Goal: Task Accomplishment & Management: Manage account settings

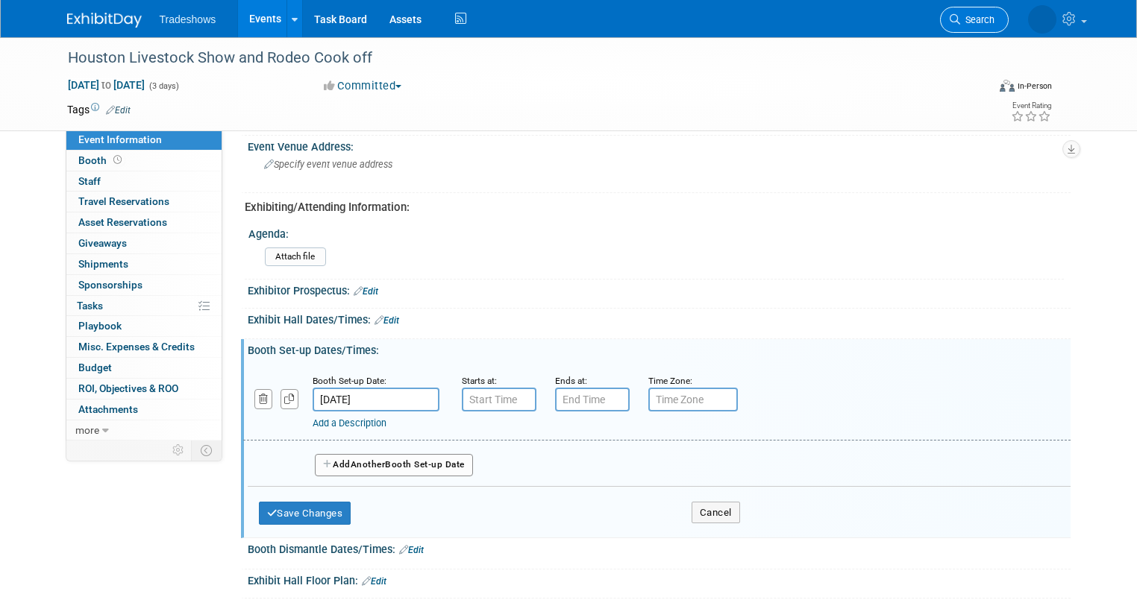
click at [982, 21] on span "Search" at bounding box center [977, 19] width 34 height 11
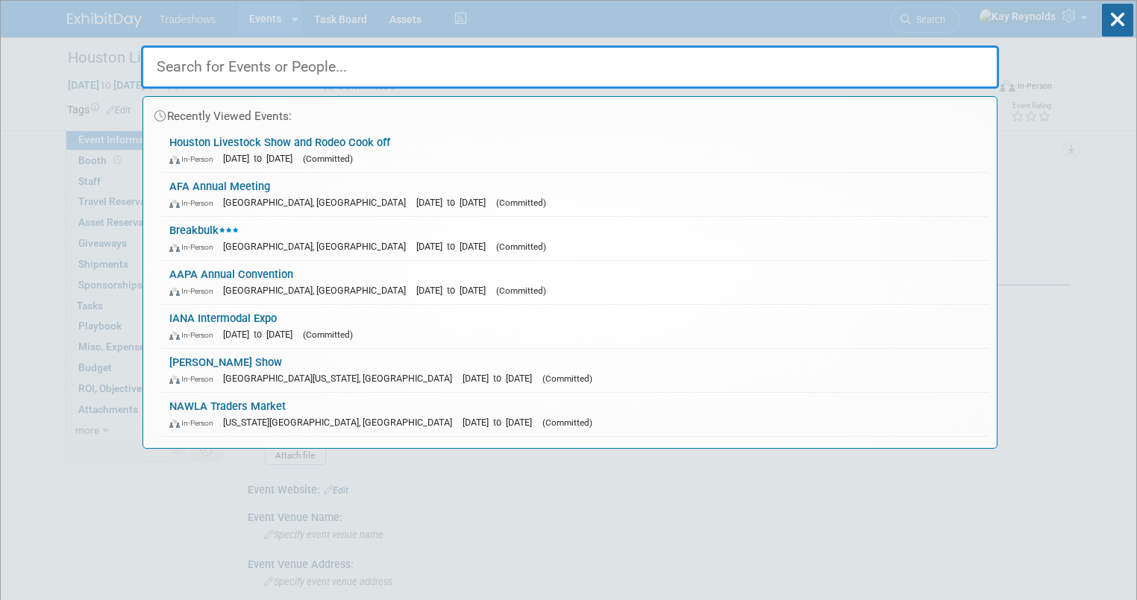
click at [217, 62] on input "text" at bounding box center [570, 66] width 858 height 43
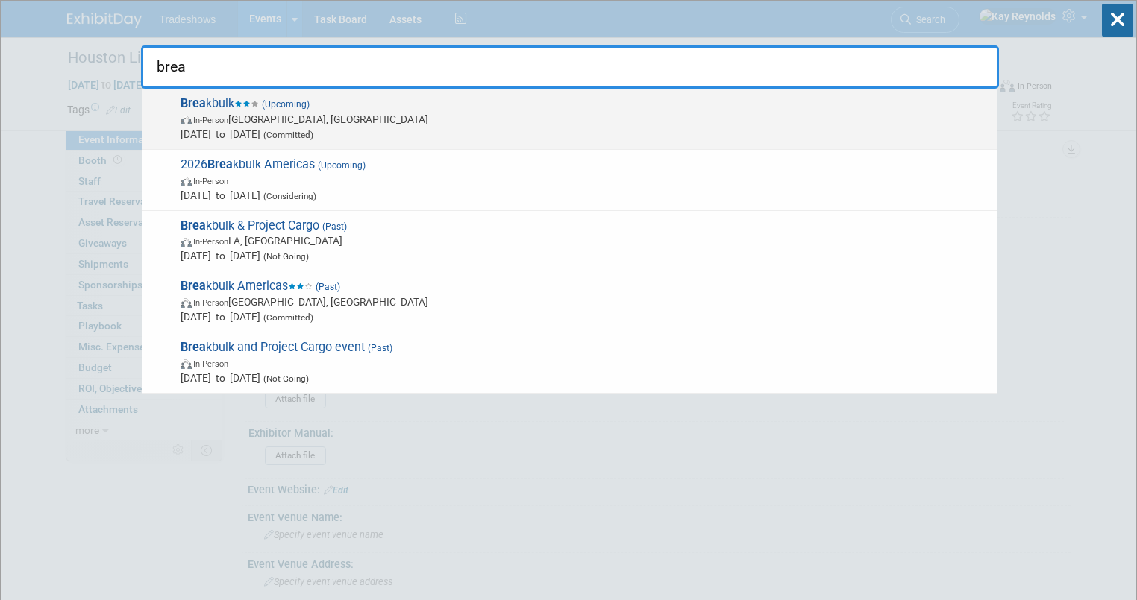
type input "brea"
click at [193, 113] on span "In-Person Houston, TX" at bounding box center [584, 119] width 809 height 15
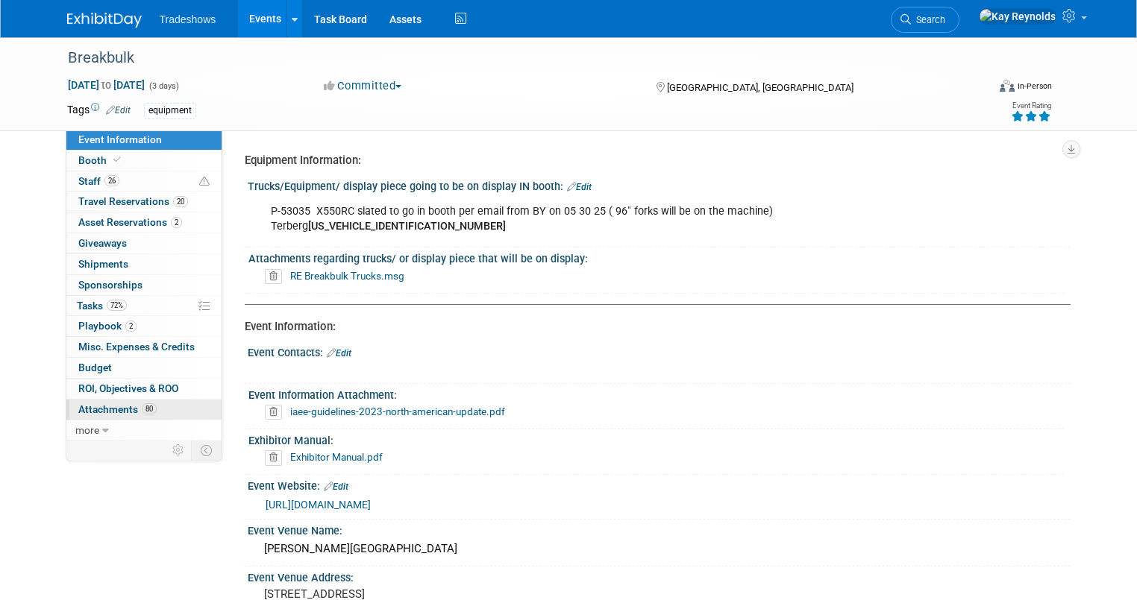
click at [119, 412] on span "Attachments 80" at bounding box center [117, 409] width 78 height 12
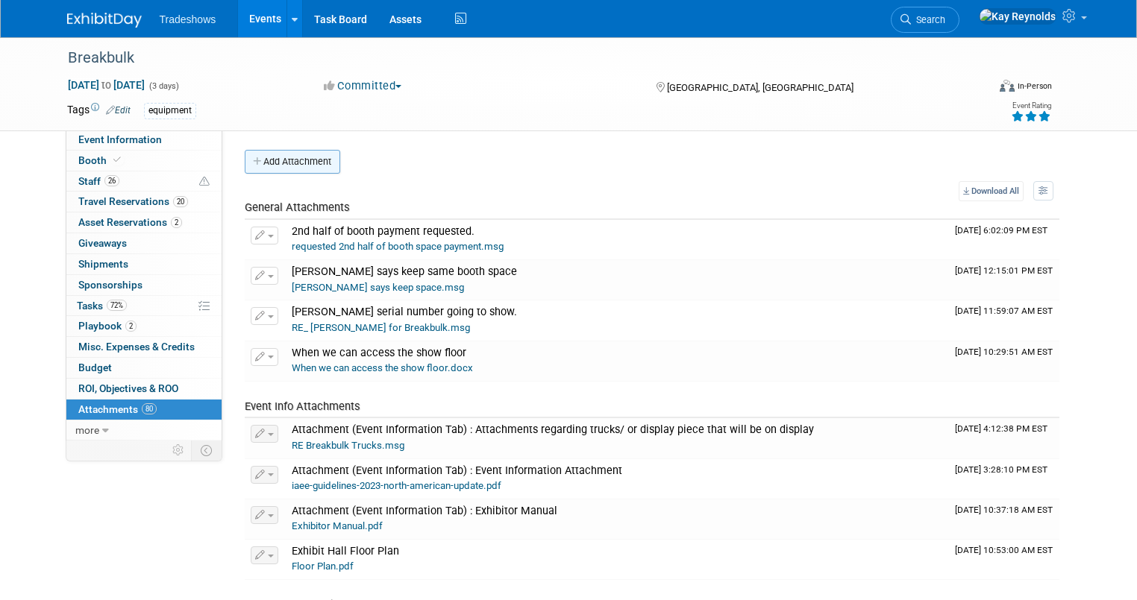
click at [292, 158] on button "Add Attachment" at bounding box center [292, 162] width 95 height 24
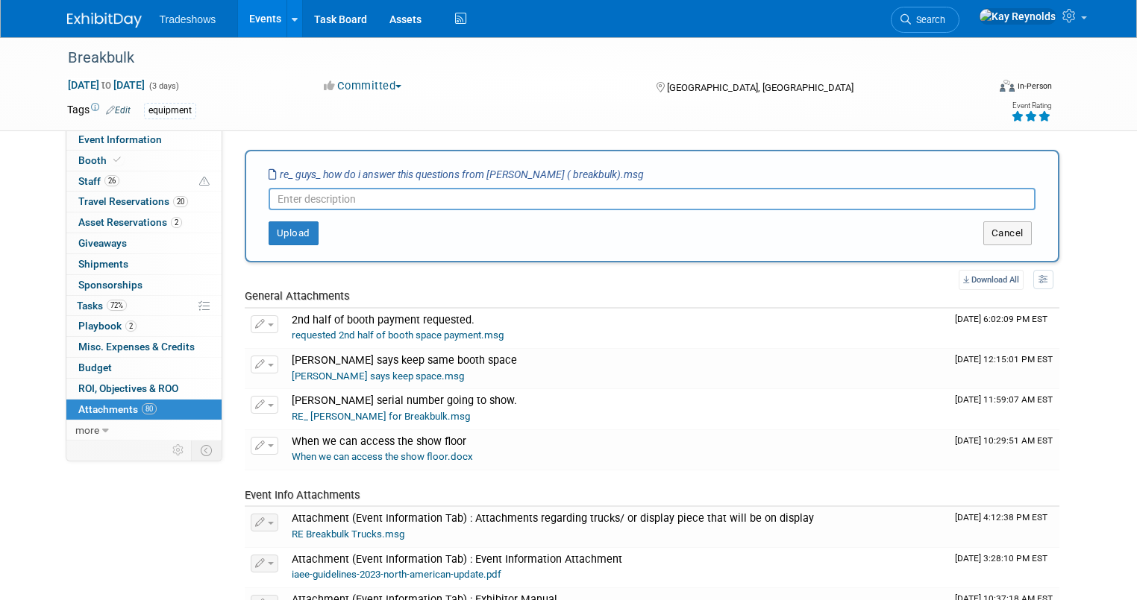
click at [269, 204] on input "text" at bounding box center [652, 199] width 767 height 22
type input "Fire certificate for the Breakbulk booth"
click at [269, 237] on button "Upload" at bounding box center [294, 234] width 50 height 24
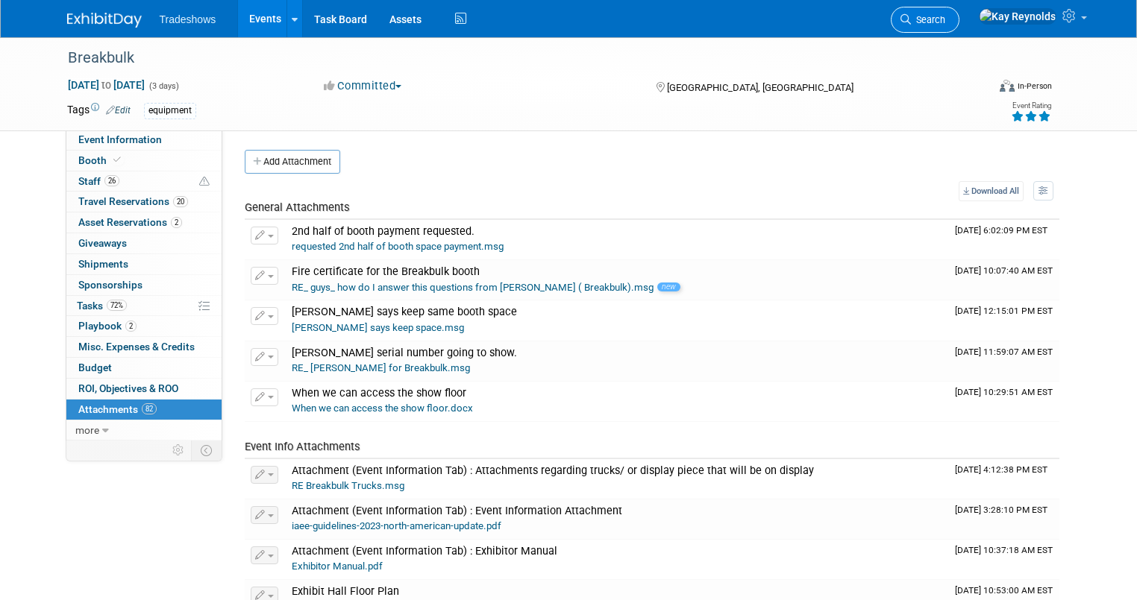
click at [959, 13] on link "Search" at bounding box center [925, 20] width 69 height 26
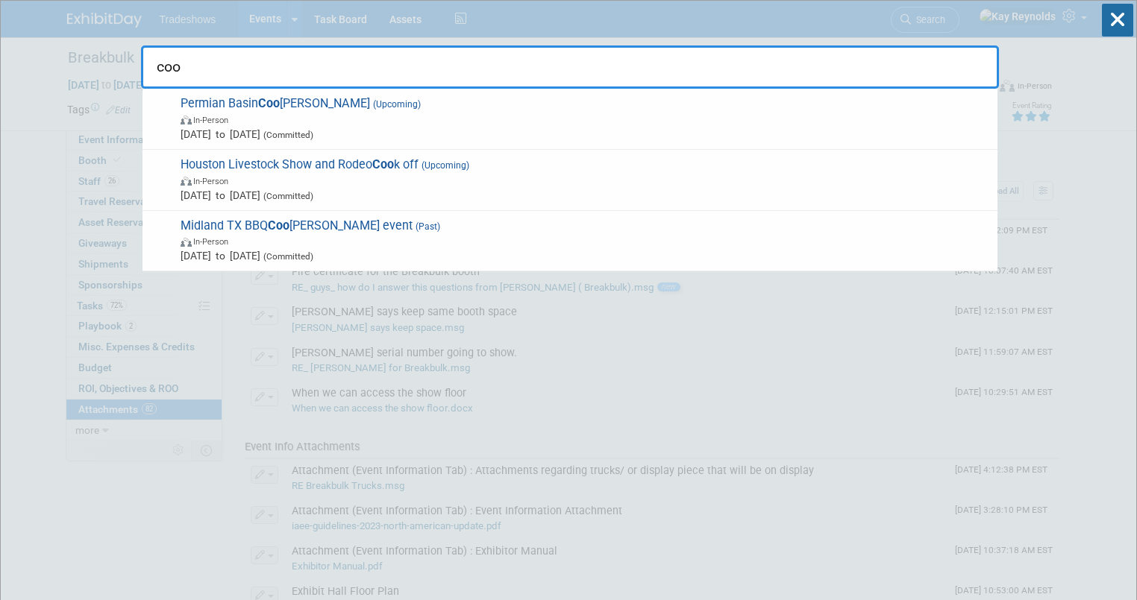
type input "coo"
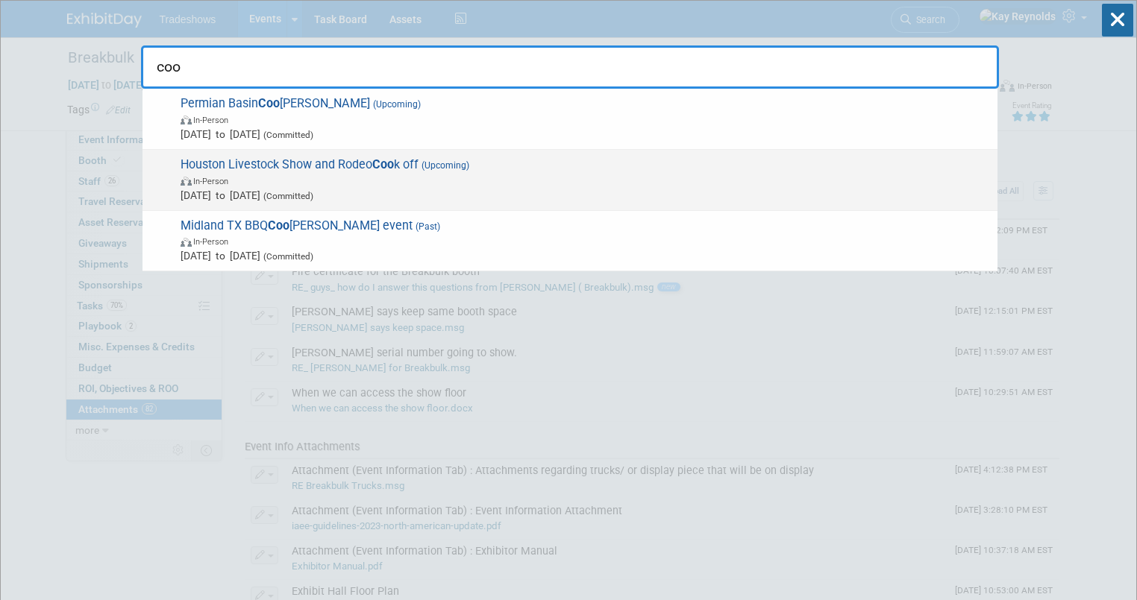
click at [232, 171] on span "Houston Livestock Show and Rodeo Coo k off (Upcoming) In-Person Feb 26, 2026 to…" at bounding box center [583, 179] width 814 height 45
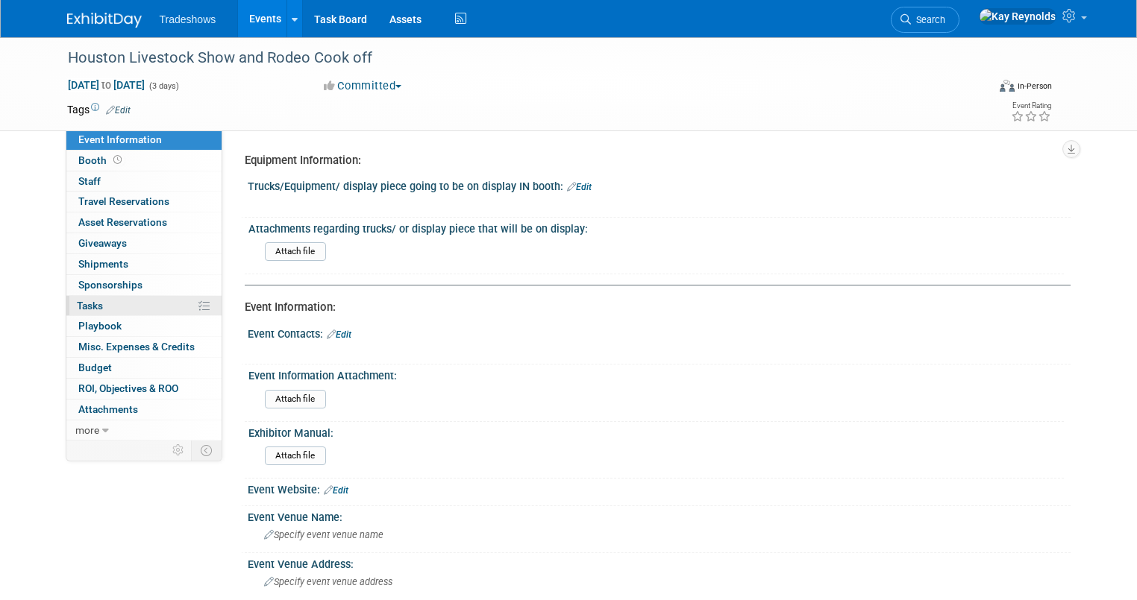
click at [112, 310] on link "0% Tasks 0%" at bounding box center [143, 306] width 155 height 20
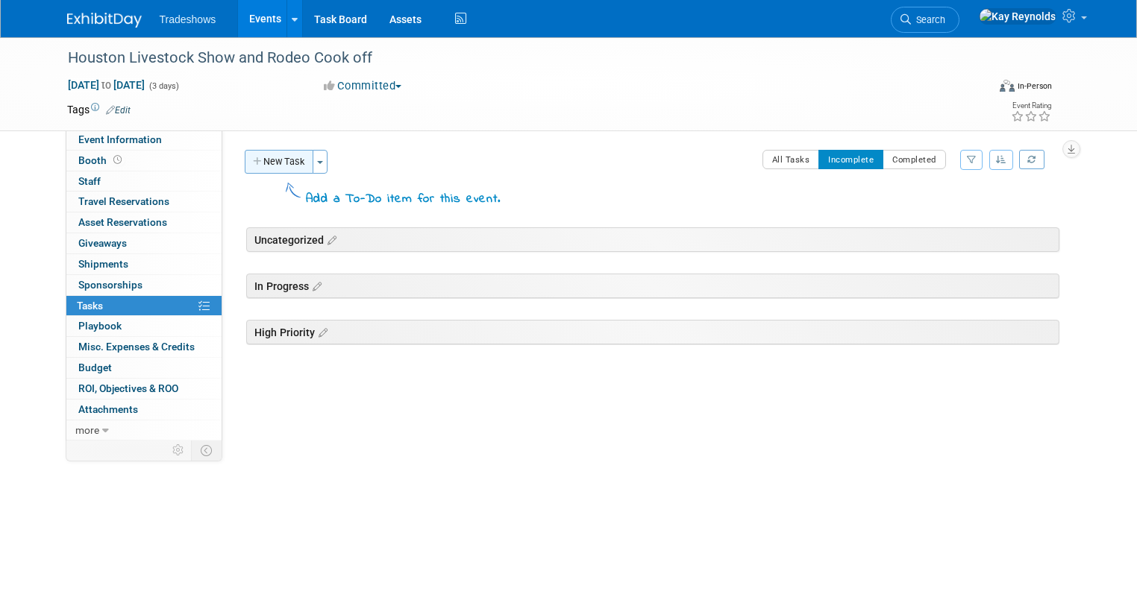
click at [266, 166] on button "New Task" at bounding box center [279, 162] width 69 height 24
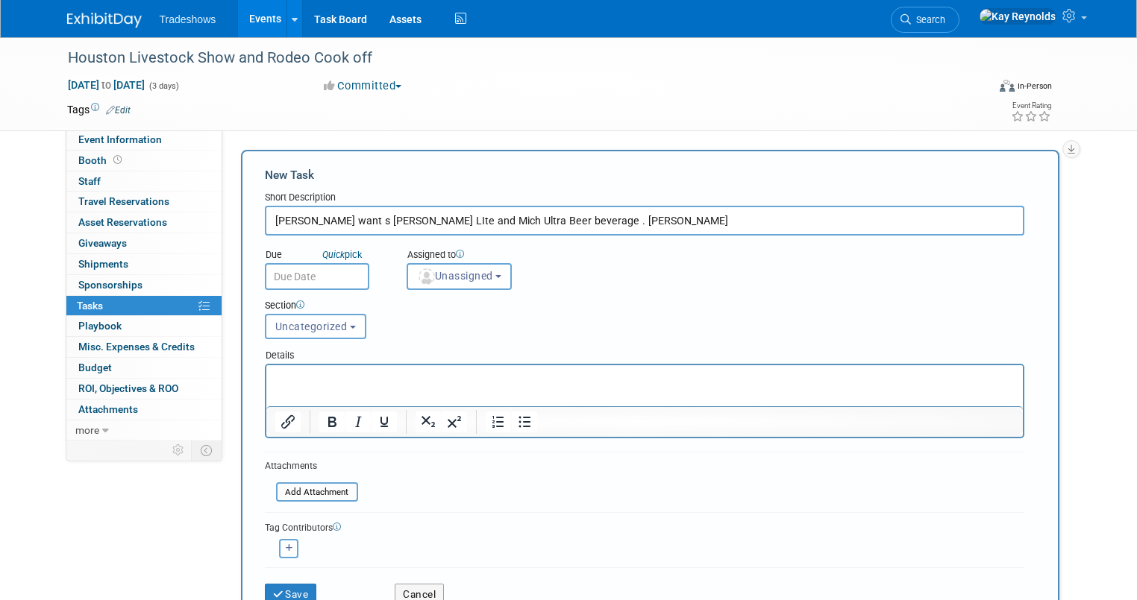
click at [591, 220] on input "Davis want s Miller LIte and Mich Ultra Beer beverage . Randy Wingin" at bounding box center [644, 221] width 759 height 30
type input "Davis want s Miller LIte and Mich Ultra Beer beverage . Randy Wingenroth will t…"
click at [317, 277] on input "text" at bounding box center [317, 276] width 104 height 27
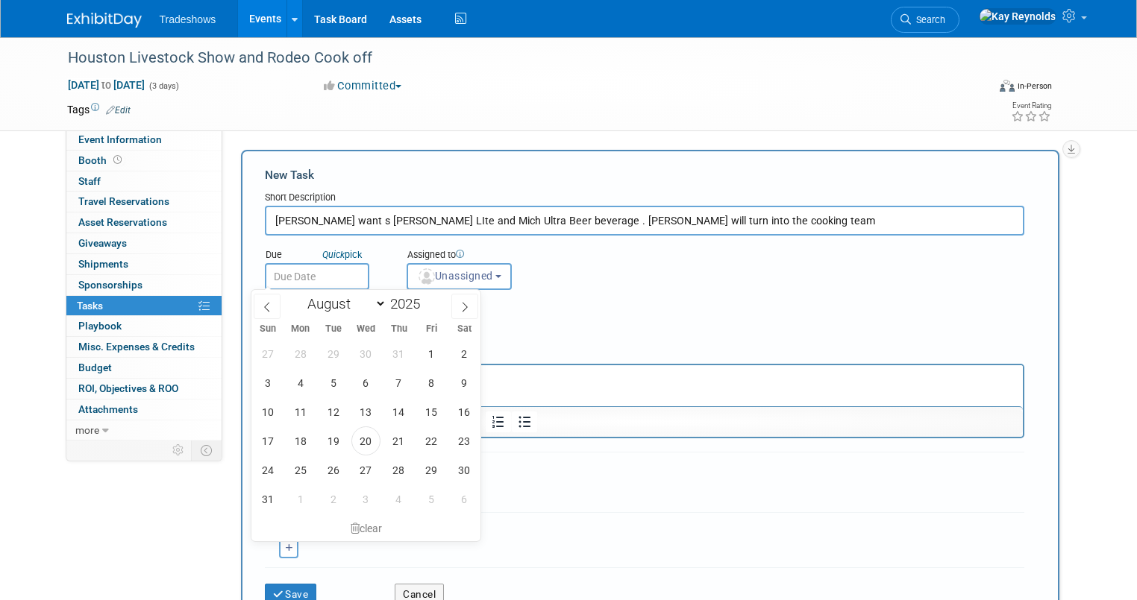
click at [588, 386] on html at bounding box center [644, 375] width 756 height 21
click at [630, 386] on html at bounding box center [644, 375] width 756 height 21
click at [641, 502] on form "New Task Short Description Davis want s Miller LIte and Mich Ultra Beer beverag…" at bounding box center [650, 391] width 770 height 448
click at [280, 274] on input "text" at bounding box center [317, 276] width 104 height 27
click at [365, 436] on span "20" at bounding box center [365, 441] width 29 height 29
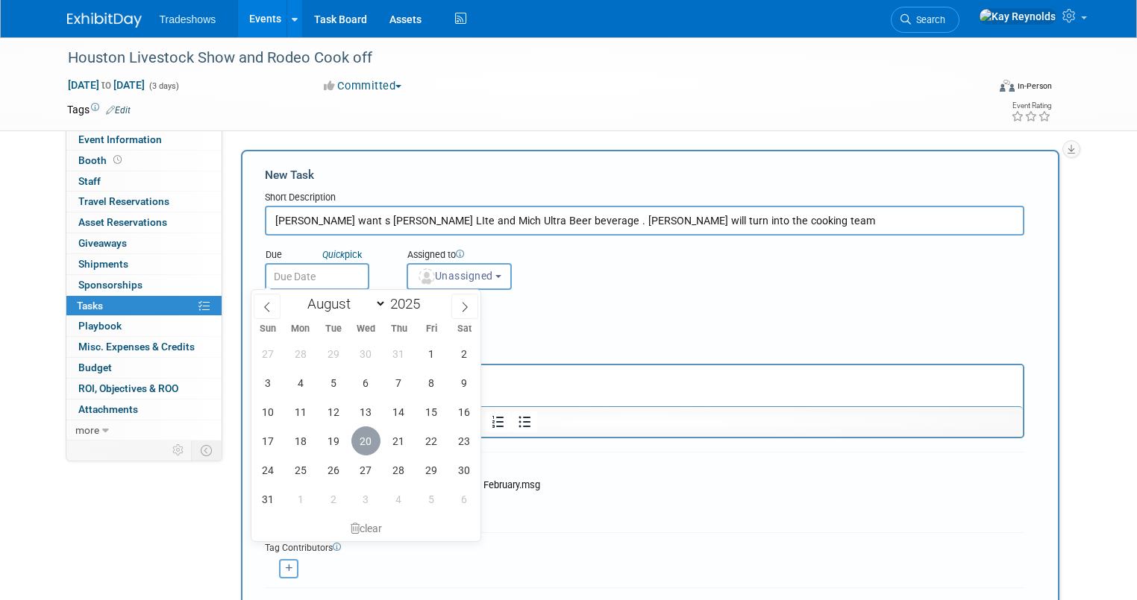
type input "Aug 20, 2025"
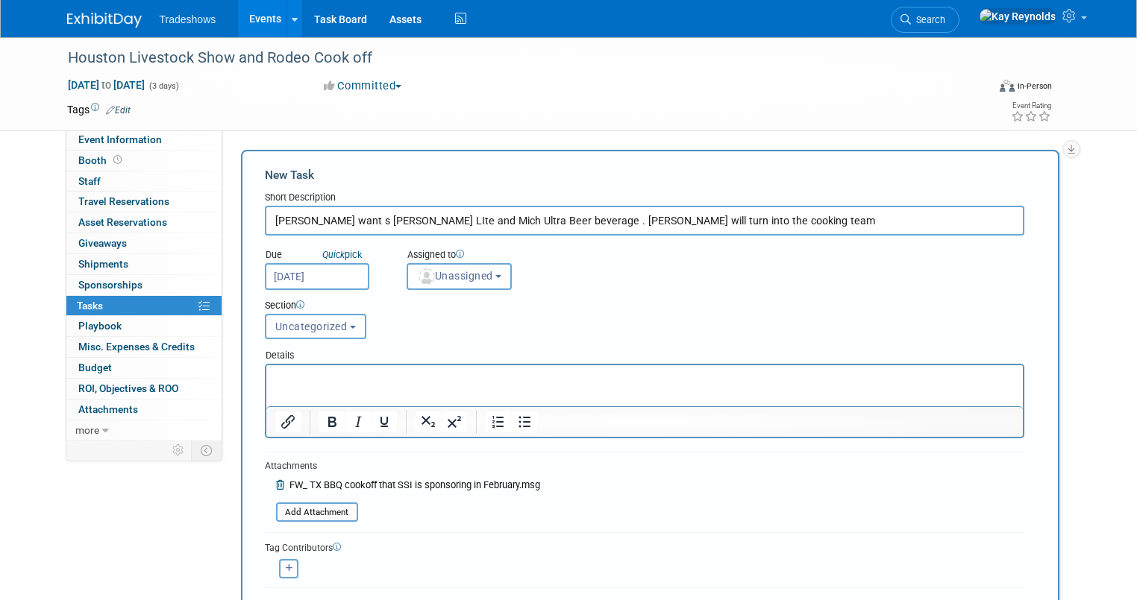
click at [449, 271] on span "Unassigned" at bounding box center [455, 276] width 76 height 12
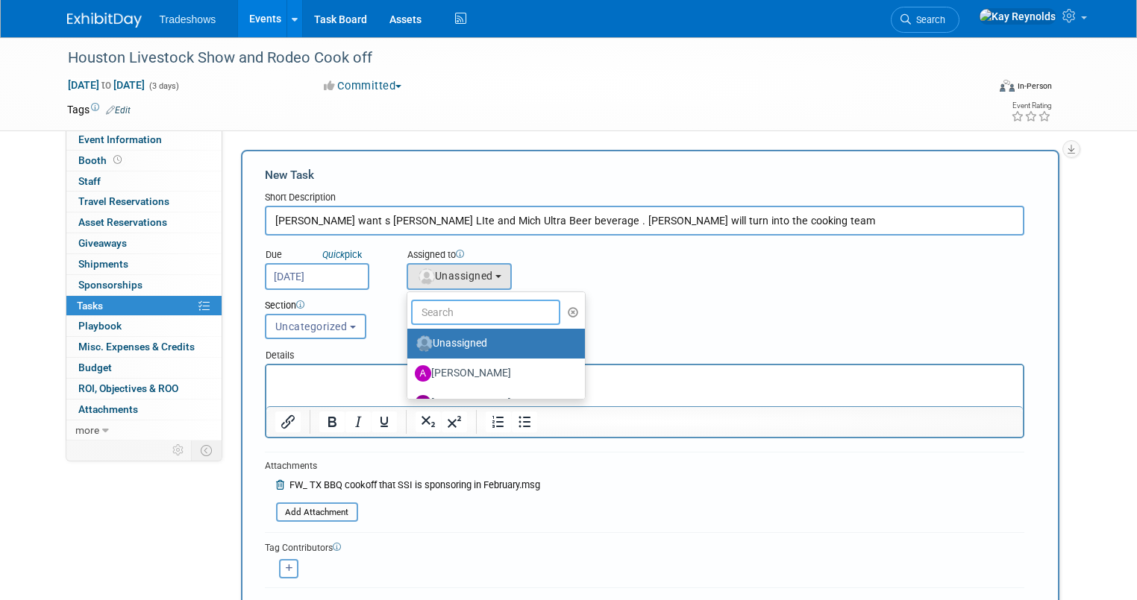
click at [444, 313] on input "text" at bounding box center [485, 312] width 149 height 25
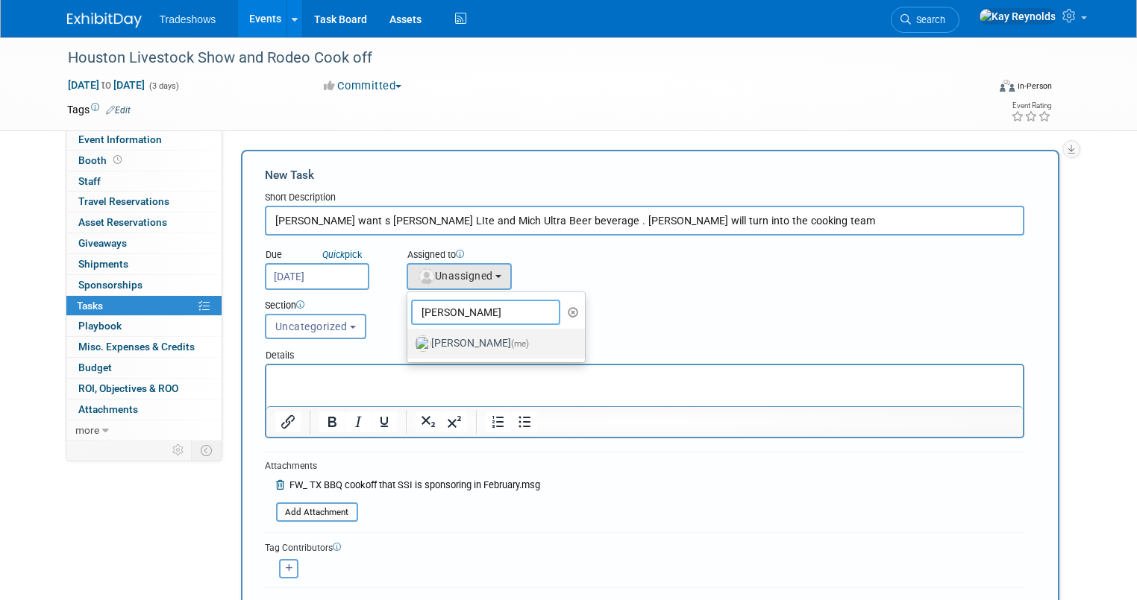
type input "Kay"
click at [417, 339] on label "Kay Reynolds (me)" at bounding box center [493, 344] width 156 height 24
click at [409, 339] on input "Kay Reynolds (me)" at bounding box center [405, 342] width 10 height 10
select select "5e9256d4-eeb1-4d7e-ac69-1857632dd0f4"
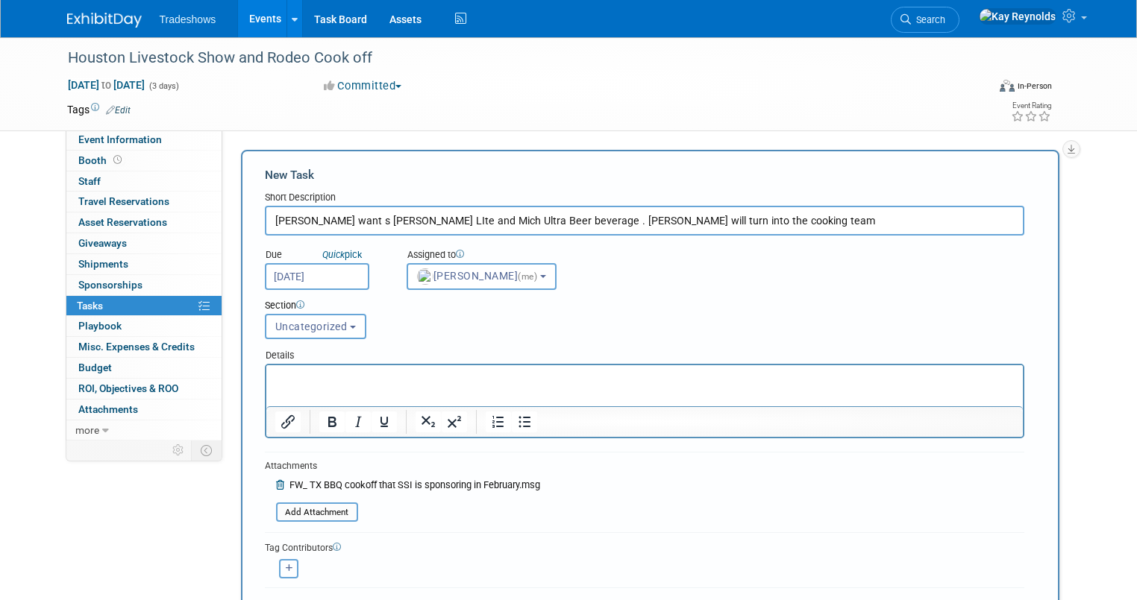
click at [279, 572] on button "button" at bounding box center [288, 568] width 19 height 19
select select
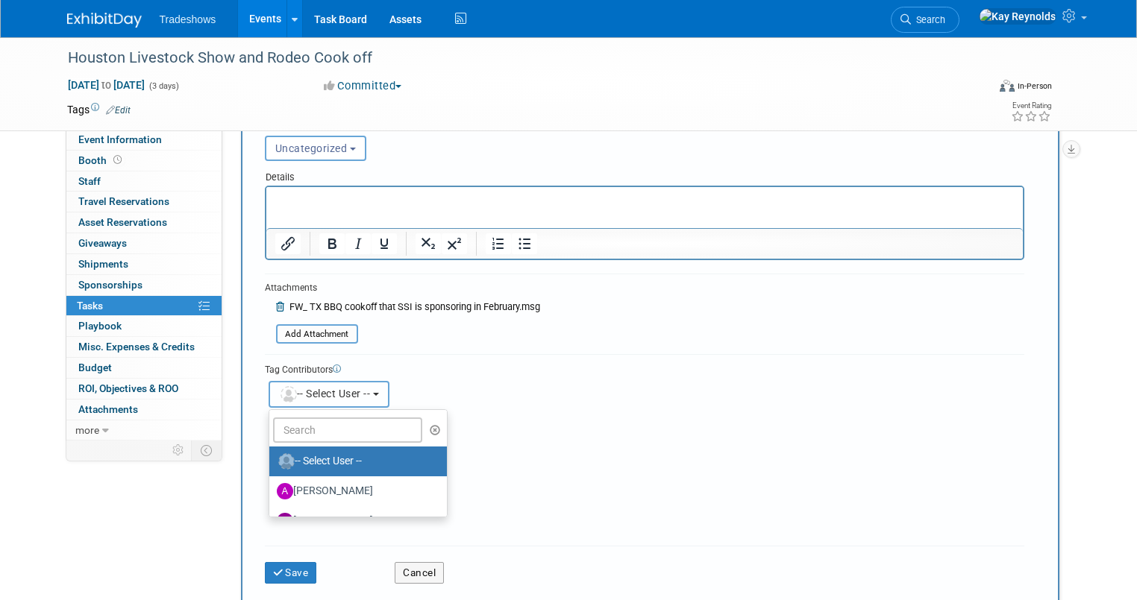
scroll to position [179, 0]
click at [280, 429] on input "text" at bounding box center [347, 429] width 149 height 25
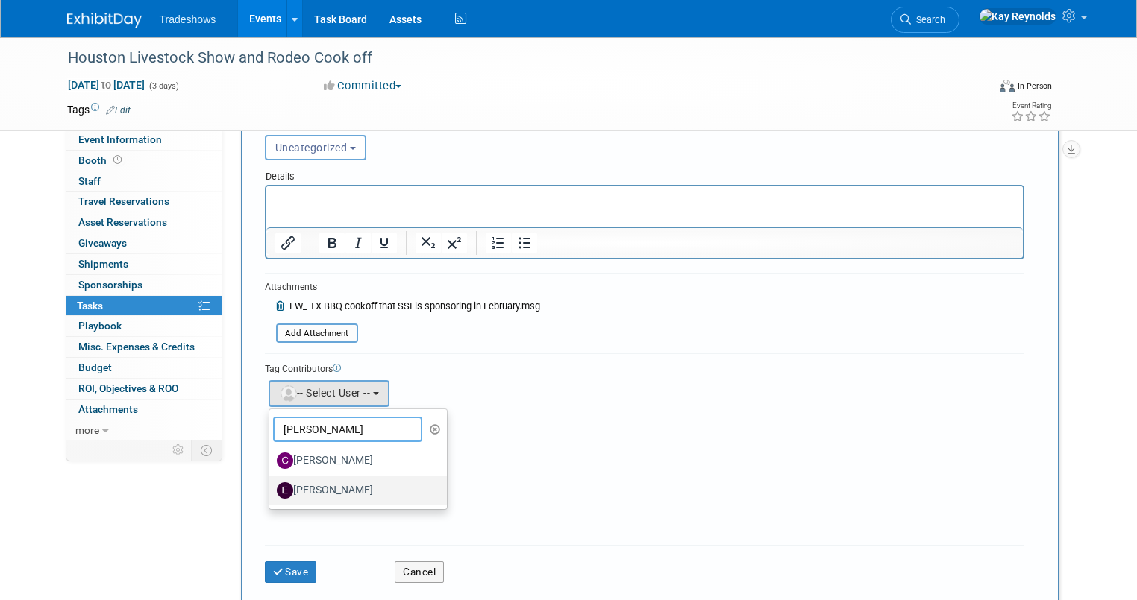
type input "eli"
click at [289, 489] on label "[PERSON_NAME]" at bounding box center [355, 491] width 156 height 24
click at [271, 489] on input "[PERSON_NAME]" at bounding box center [267, 489] width 10 height 10
select select "12c27735-6e03-4fb4-8db7-8cf1635efa37"
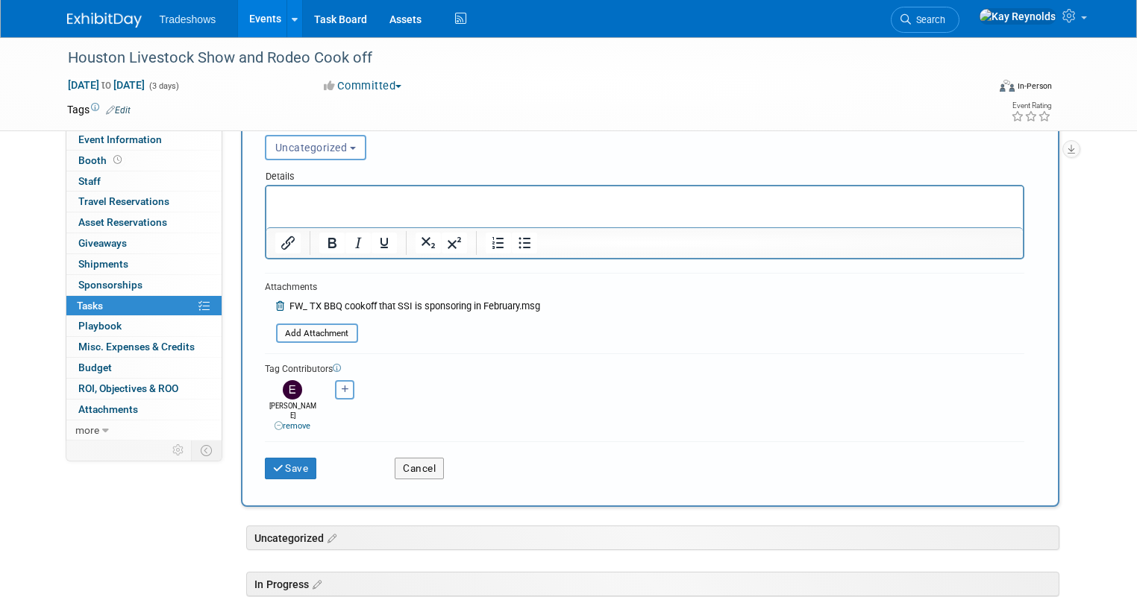
click at [335, 380] on button "button" at bounding box center [344, 389] width 19 height 19
select select
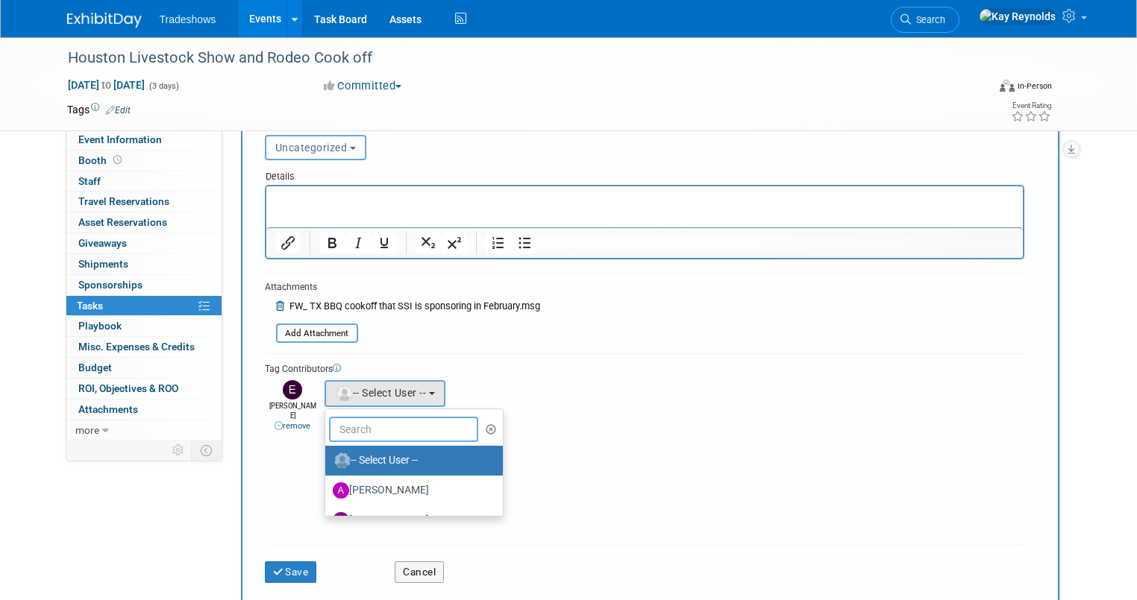
click at [329, 425] on input "text" at bounding box center [403, 429] width 149 height 25
type input "Mat"
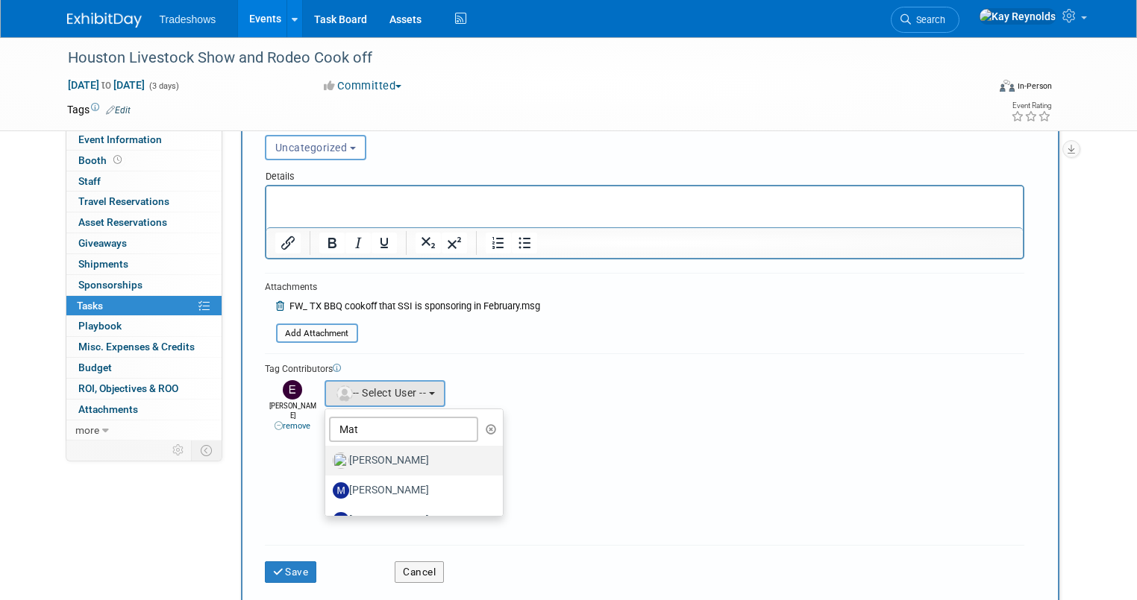
click at [354, 459] on label "[PERSON_NAME]" at bounding box center [411, 461] width 156 height 24
click at [327, 459] on input "[PERSON_NAME]" at bounding box center [323, 459] width 10 height 10
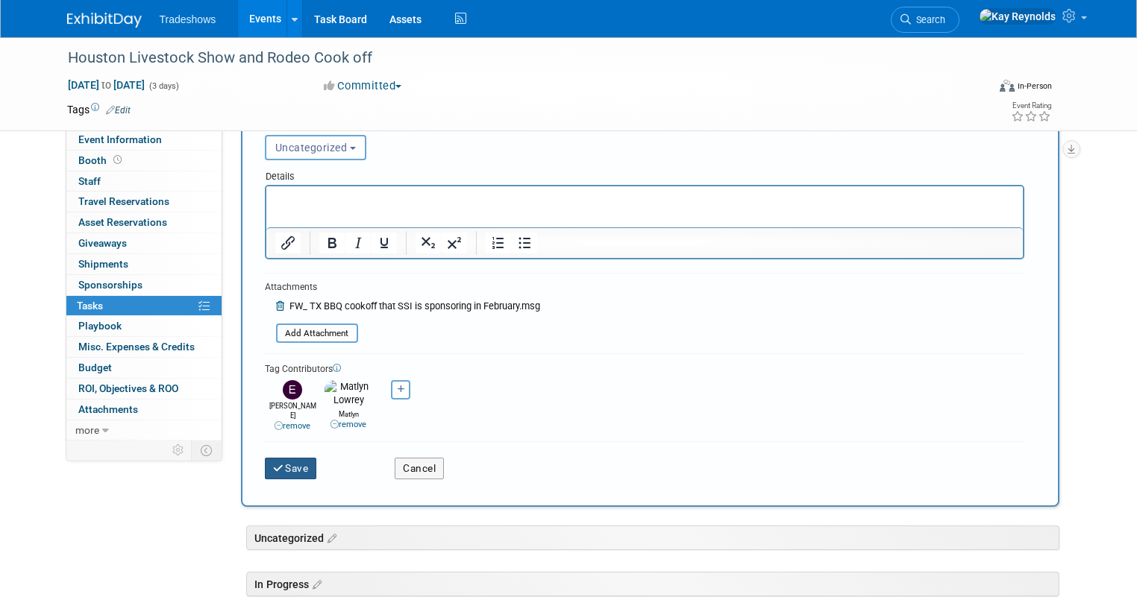
drag, startPoint x: 271, startPoint y: 448, endPoint x: 567, endPoint y: 342, distance: 313.8
click at [567, 342] on form "New Task Short Description Davis want s Miller LIte and Mich Ultra Beer beverag…" at bounding box center [650, 239] width 770 height 502
click at [276, 458] on button "Save" at bounding box center [291, 468] width 52 height 21
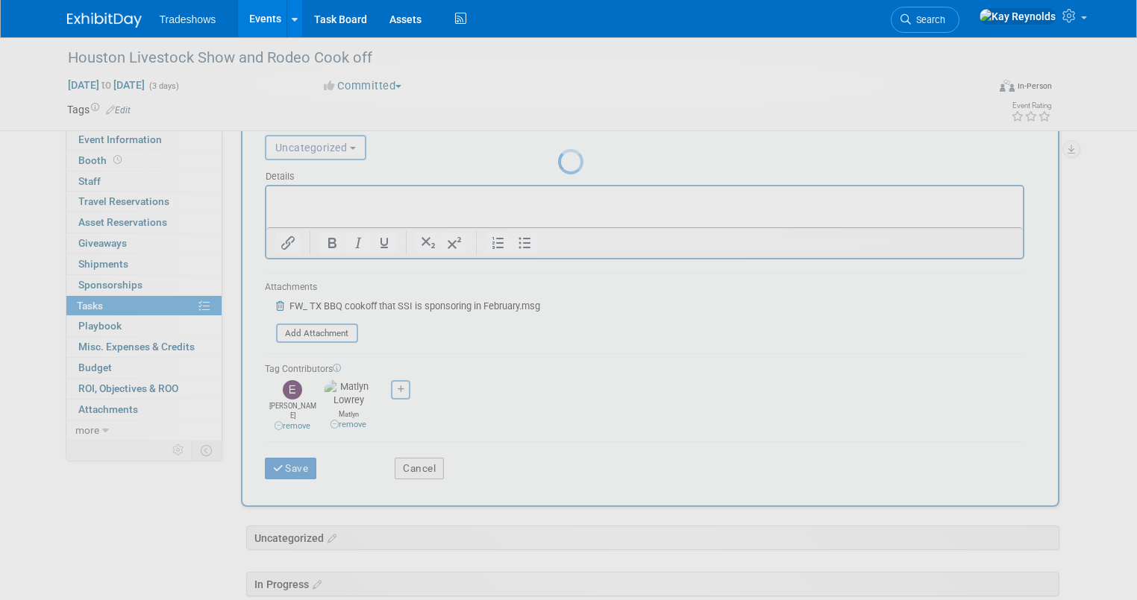
scroll to position [0, 0]
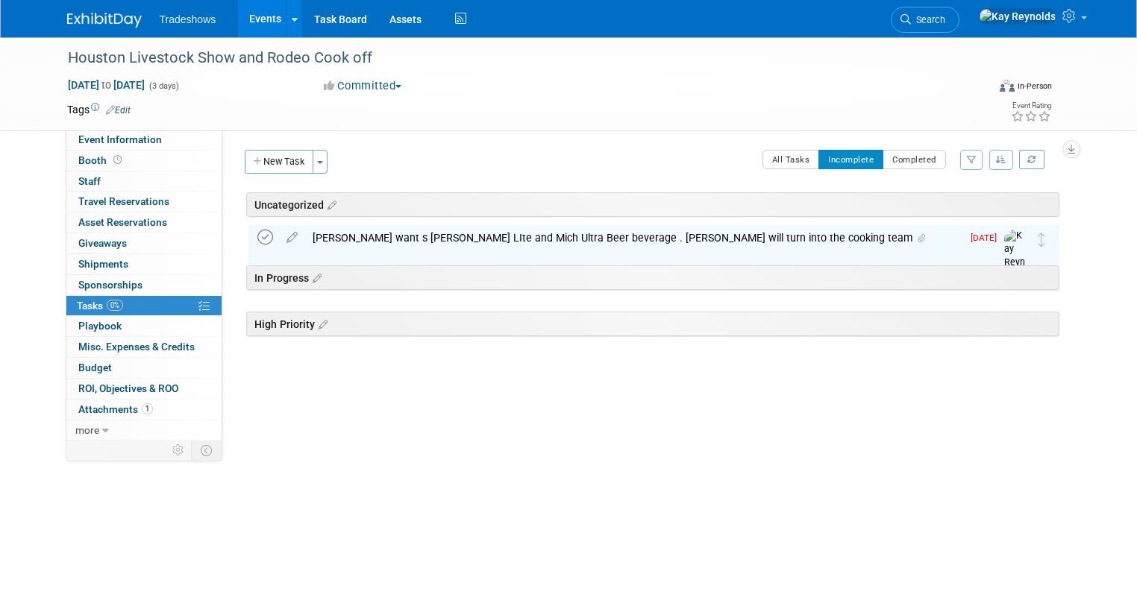
click at [257, 231] on icon at bounding box center [265, 238] width 16 height 16
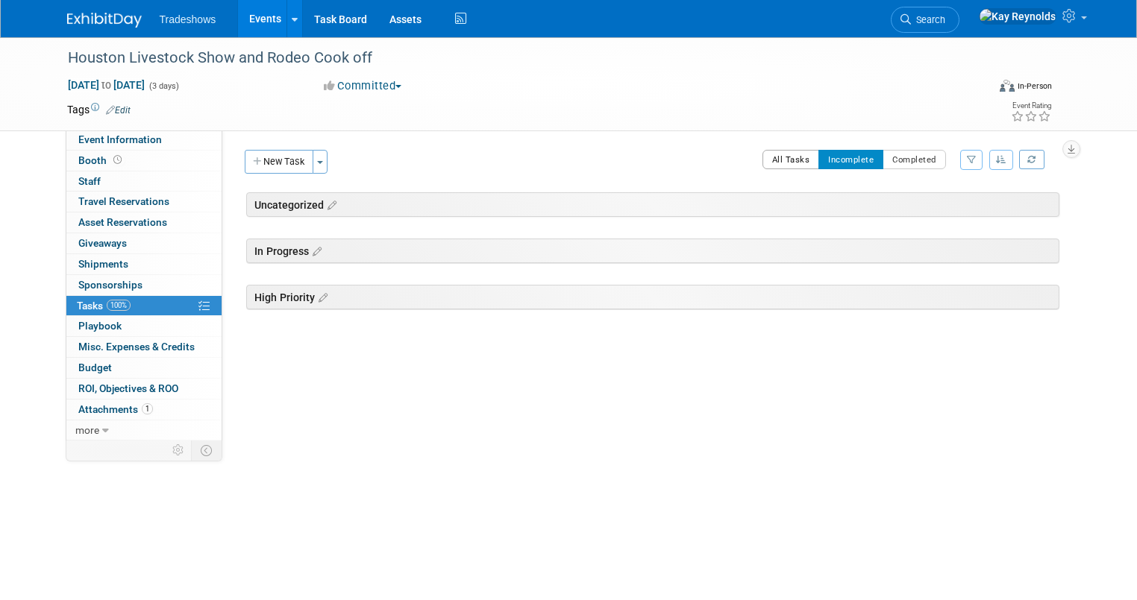
click at [816, 154] on button "All Tasks" at bounding box center [790, 159] width 57 height 19
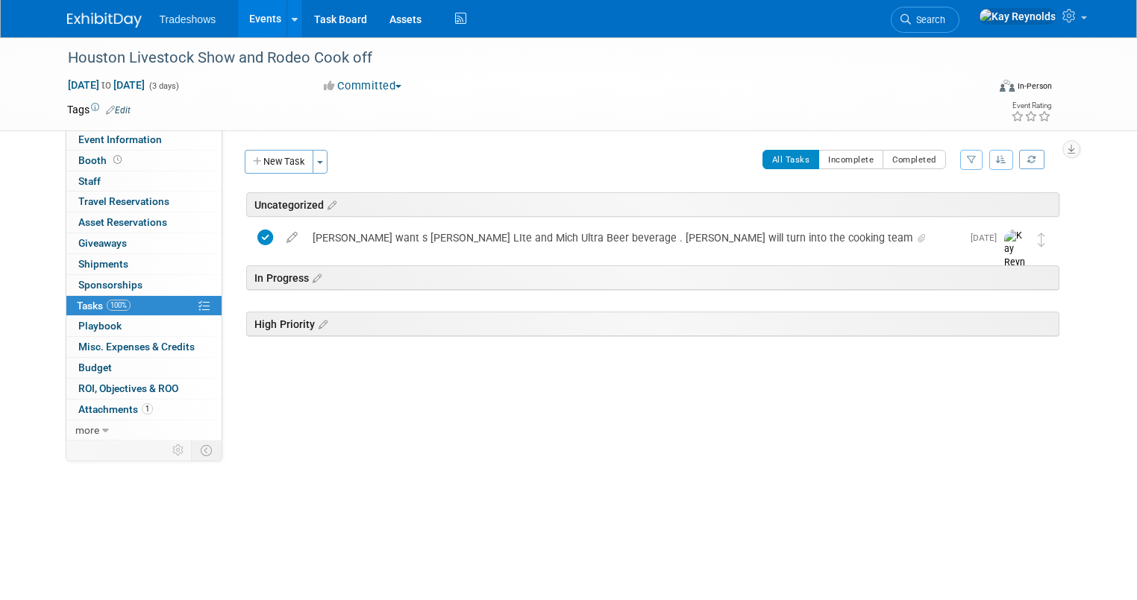
click at [257, 165] on button "New Task" at bounding box center [279, 162] width 69 height 24
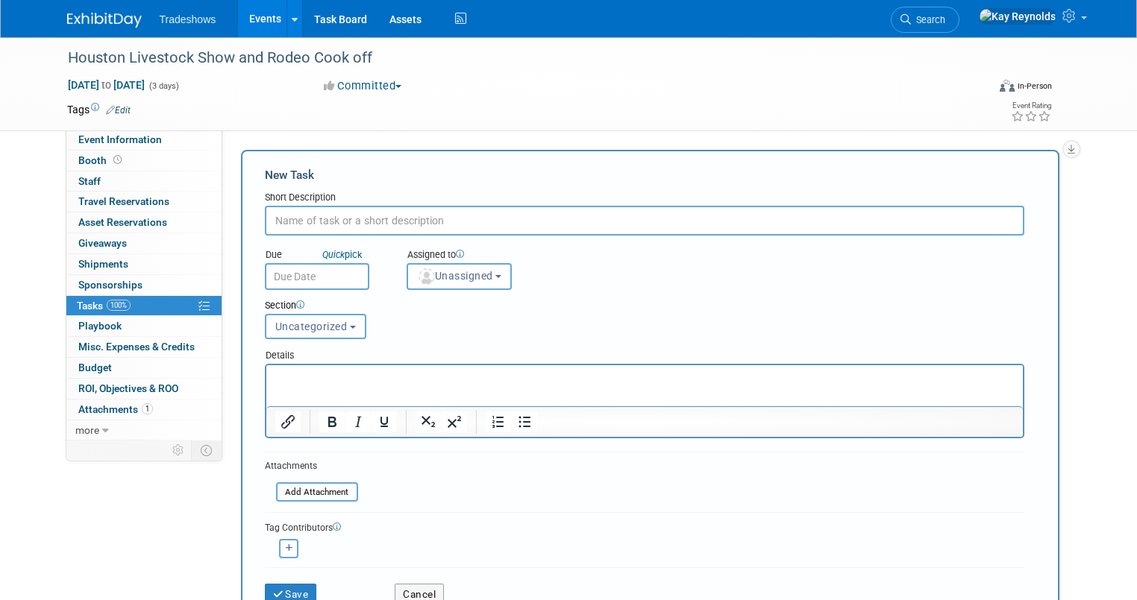
click at [274, 224] on input "text" at bounding box center [644, 221] width 759 height 30
type input "E"
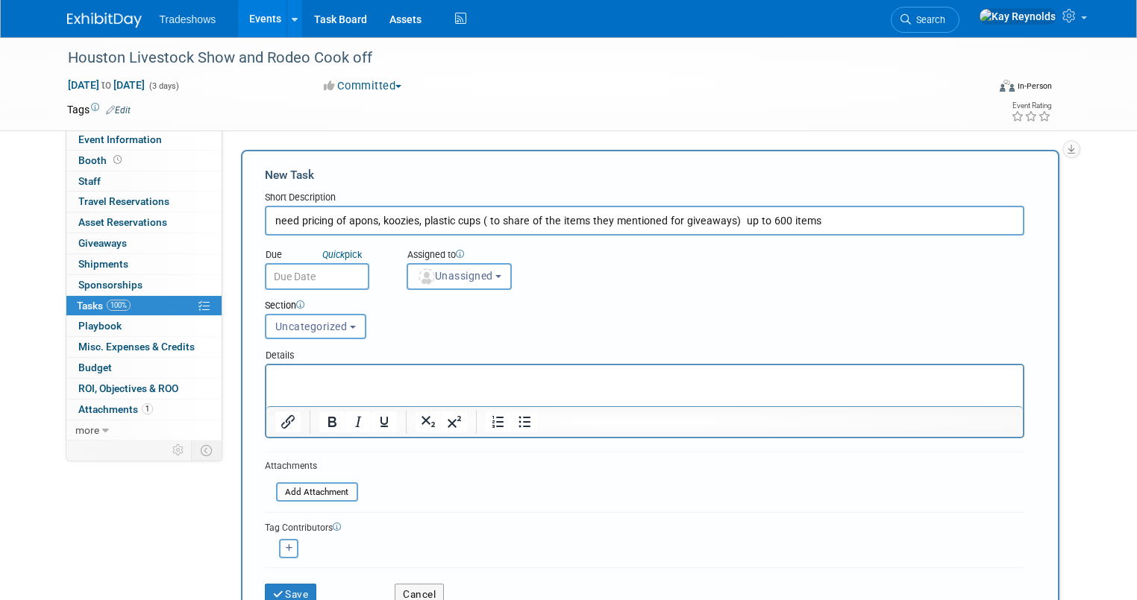
type input "need pricing of apons, koozies, plastic cups ( to share of the items they menti…"
click at [300, 274] on input "text" at bounding box center [317, 276] width 104 height 27
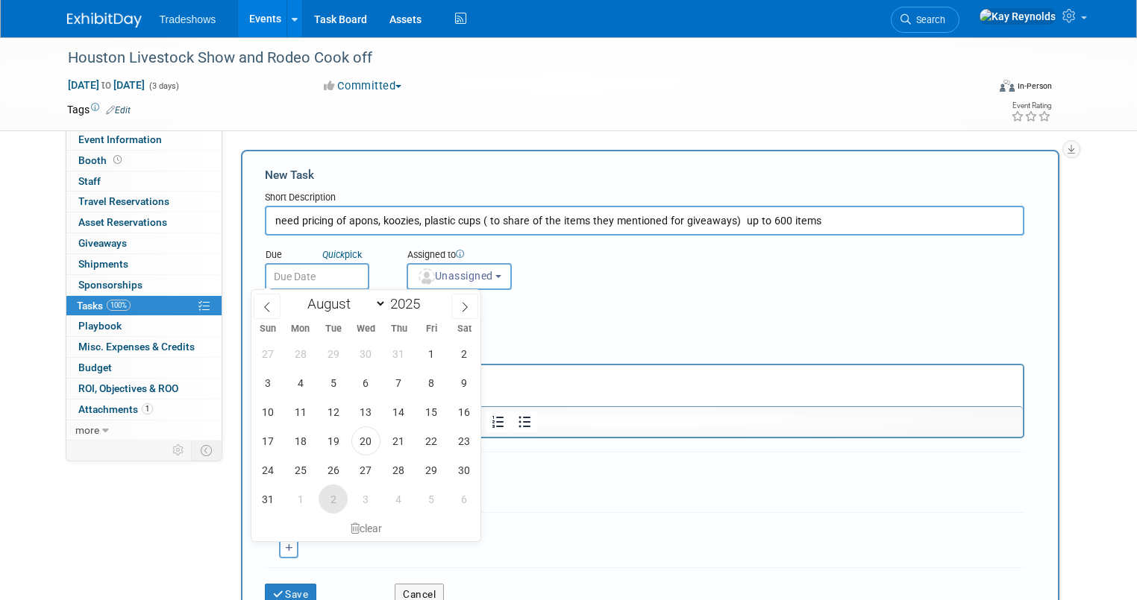
click at [334, 495] on span "2" at bounding box center [332, 499] width 29 height 29
type input "Sep 2, 2025"
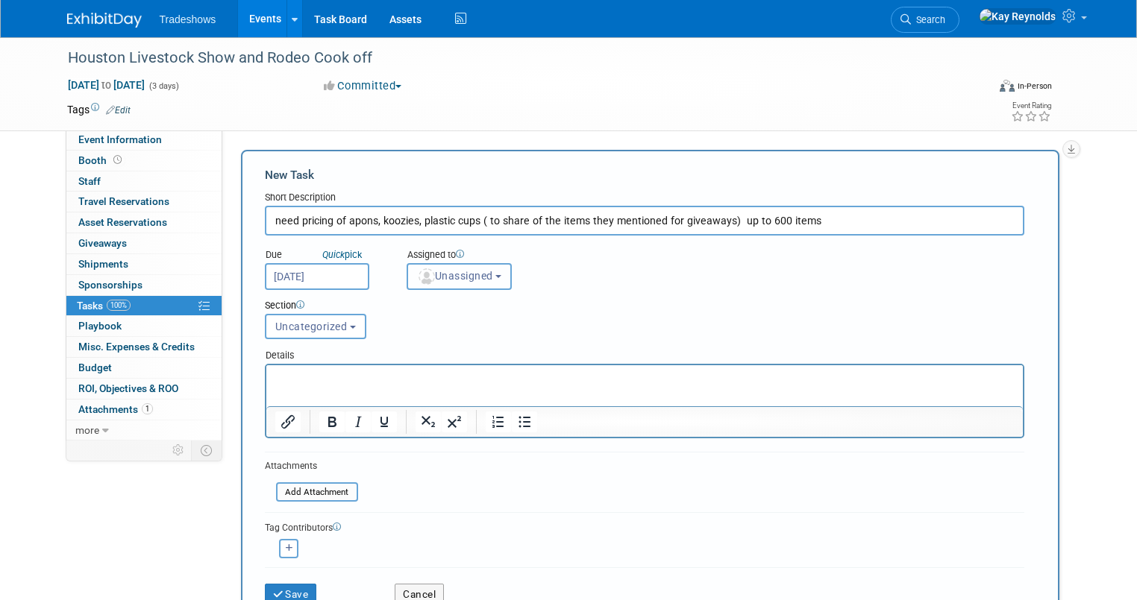
click at [418, 271] on img "button" at bounding box center [426, 277] width 16 height 16
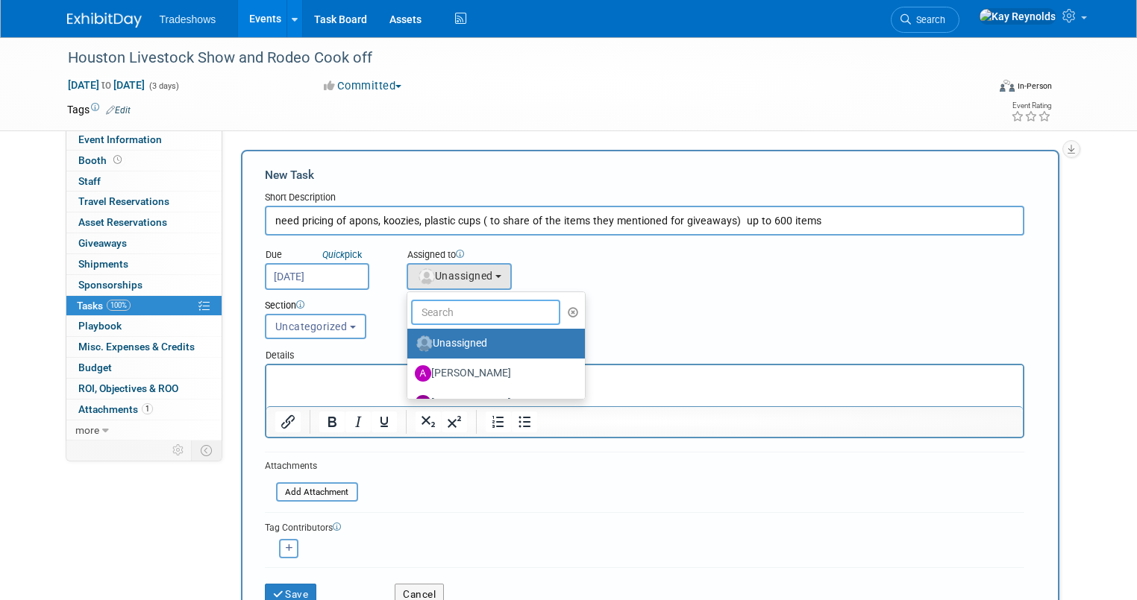
click at [436, 311] on input "text" at bounding box center [485, 312] width 149 height 25
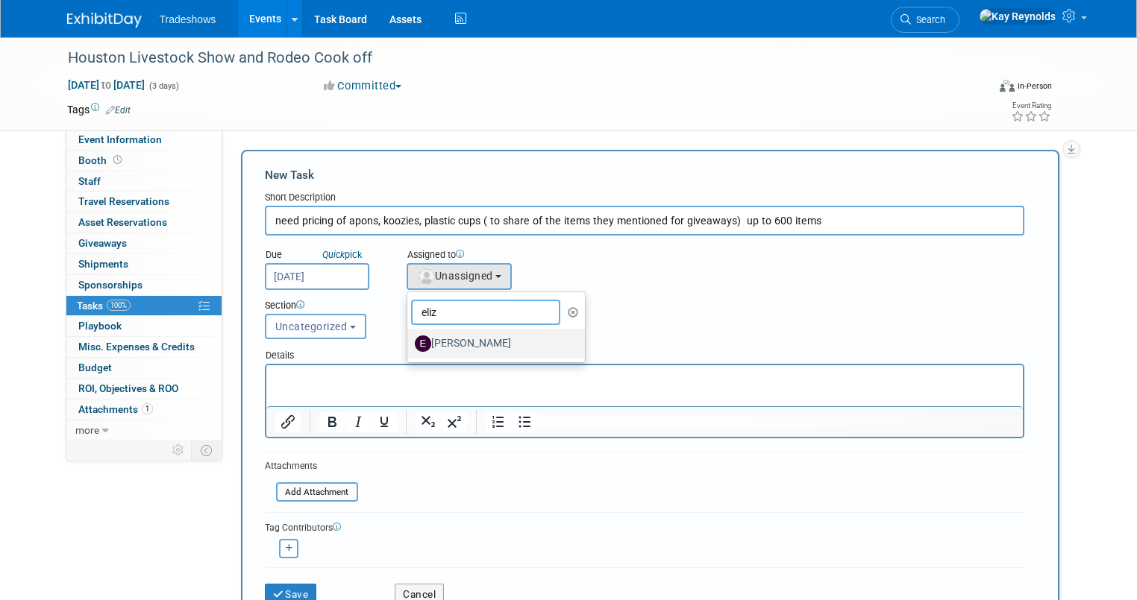
type input "eliz"
click at [433, 340] on label "[PERSON_NAME]" at bounding box center [493, 344] width 156 height 24
click at [409, 340] on input "[PERSON_NAME]" at bounding box center [405, 342] width 10 height 10
select select "12c27735-6e03-4fb4-8db7-8cf1635efa37"
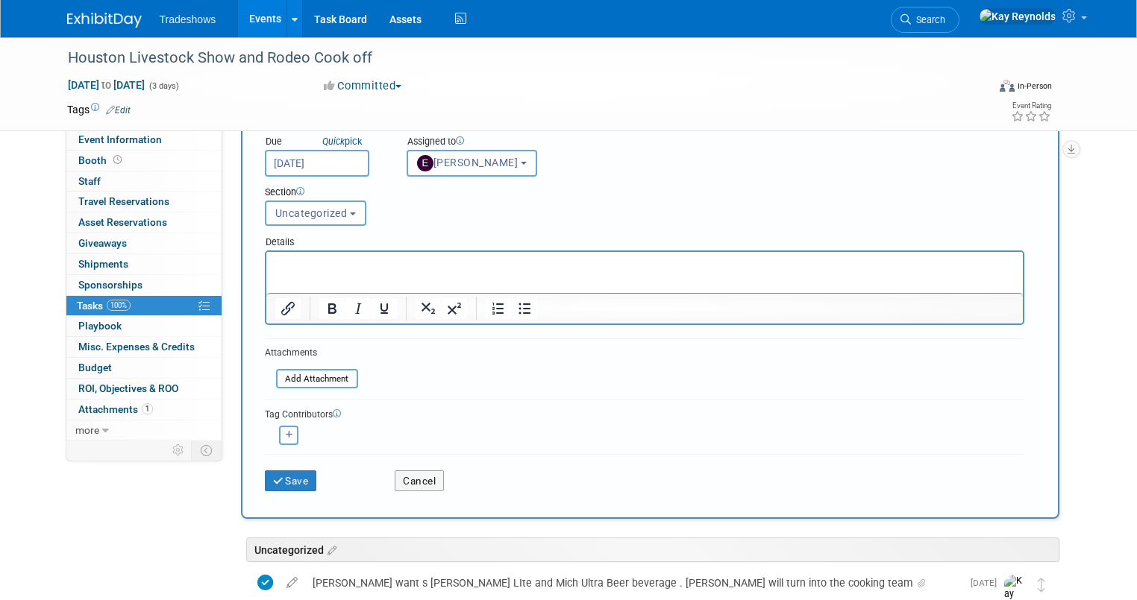
scroll to position [119, 0]
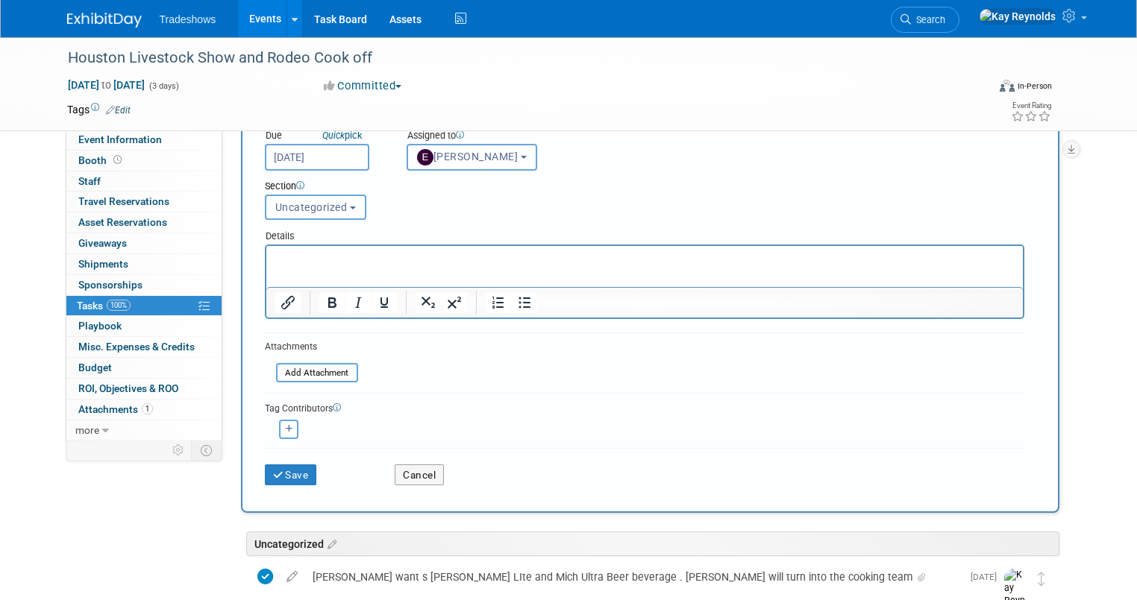
click at [779, 400] on div "Tag Contributors" at bounding box center [644, 408] width 759 height 16
click at [279, 429] on button "button" at bounding box center [288, 429] width 19 height 19
select select
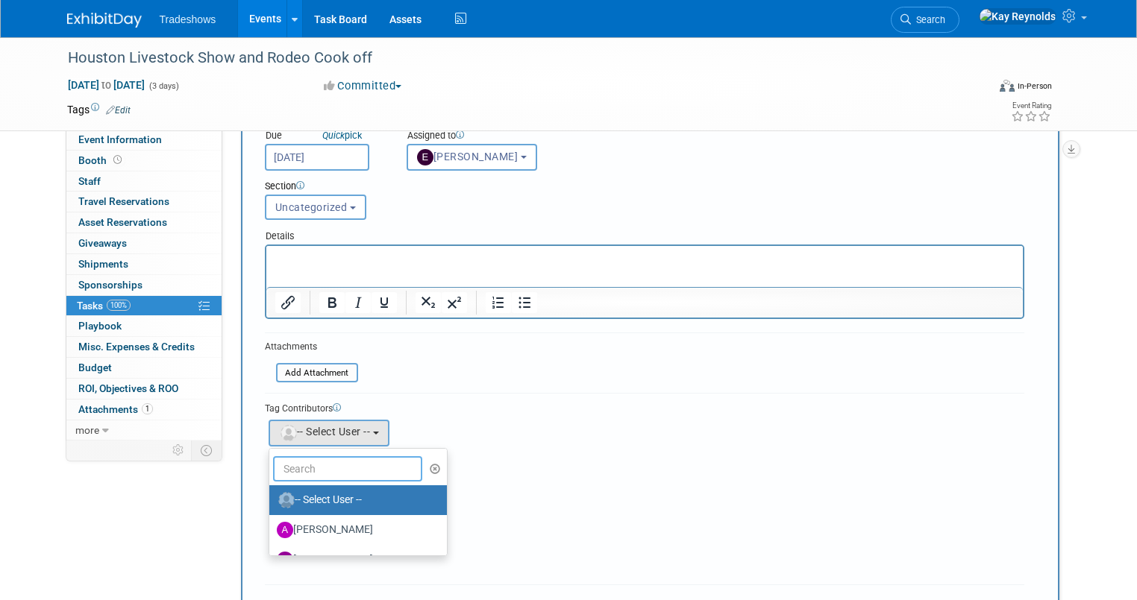
click at [289, 458] on input "text" at bounding box center [347, 468] width 149 height 25
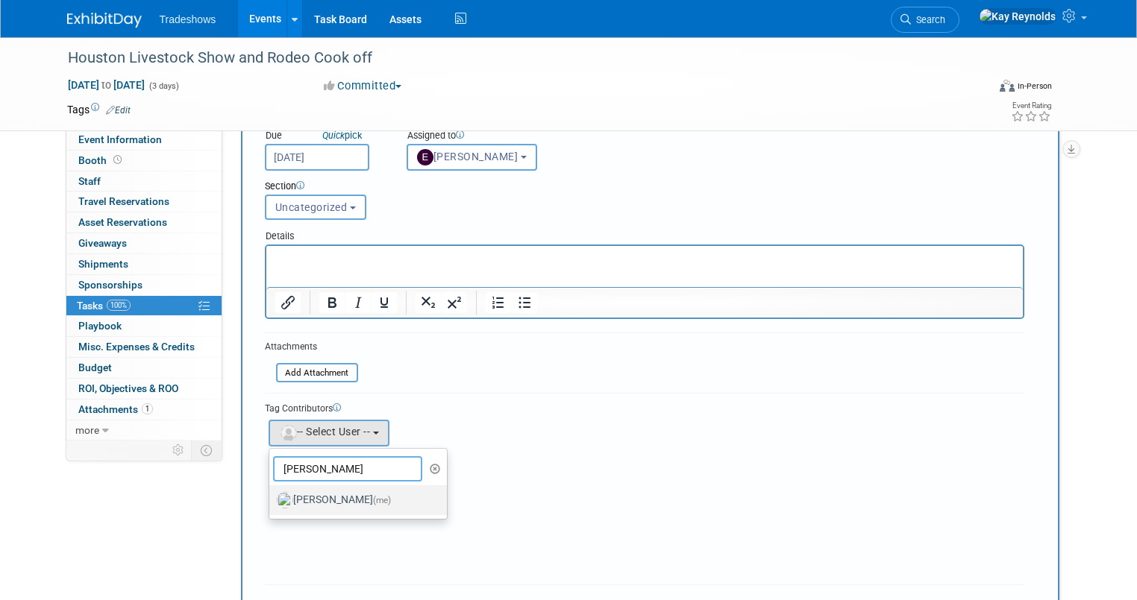
type input "kay"
click at [304, 489] on label "Kay Reynolds (me)" at bounding box center [355, 501] width 156 height 24
click at [271, 494] on input "Kay Reynolds (me)" at bounding box center [267, 499] width 10 height 10
select select "5e9256d4-eeb1-4d7e-ac69-1857632dd0f4"
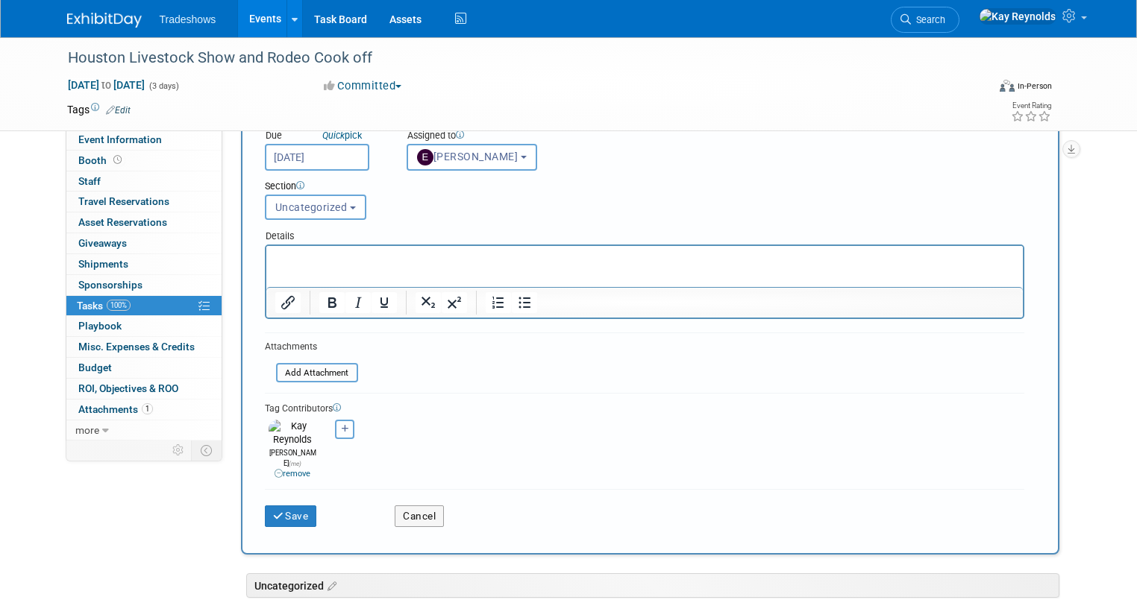
click at [335, 423] on button "button" at bounding box center [344, 429] width 19 height 19
select select
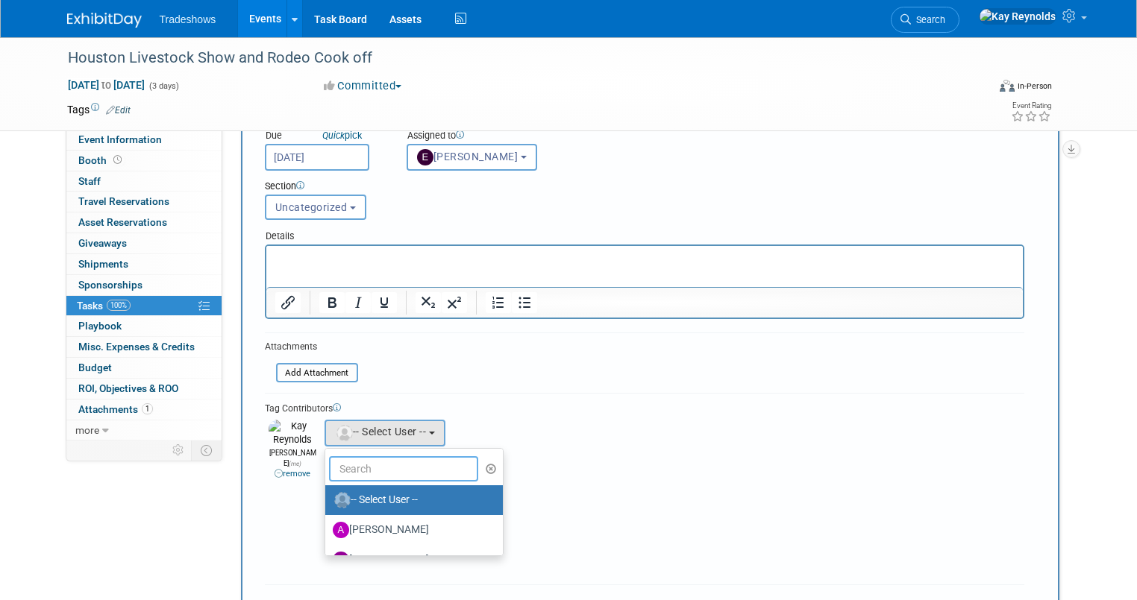
click at [376, 471] on input "text" at bounding box center [403, 468] width 149 height 25
type input "mat"
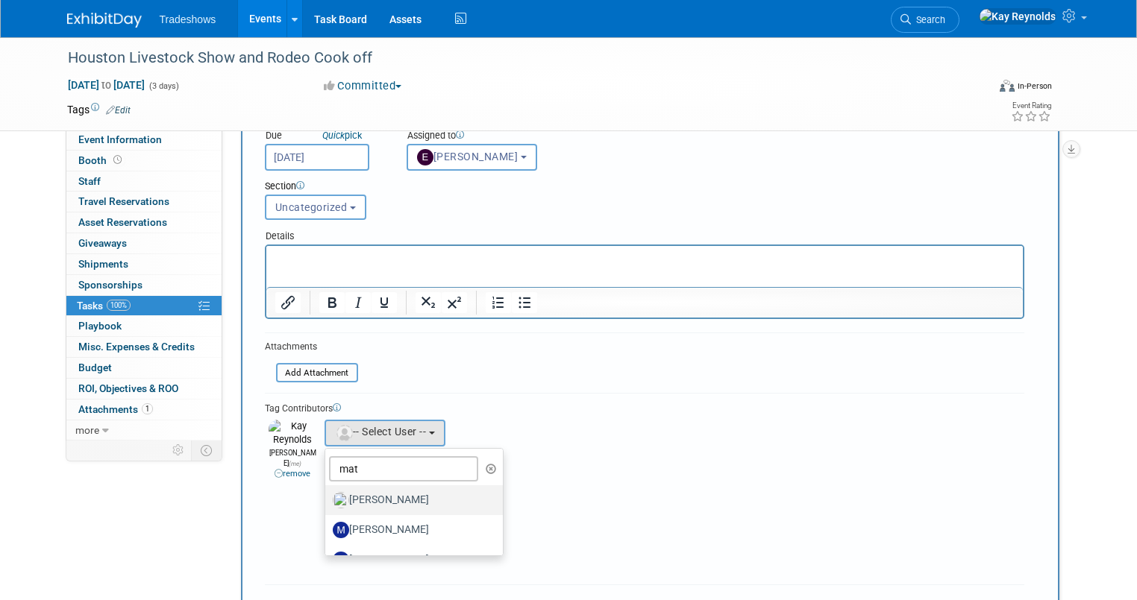
click at [377, 498] on label "[PERSON_NAME]" at bounding box center [411, 501] width 156 height 24
click at [327, 498] on input "[PERSON_NAME]" at bounding box center [323, 499] width 10 height 10
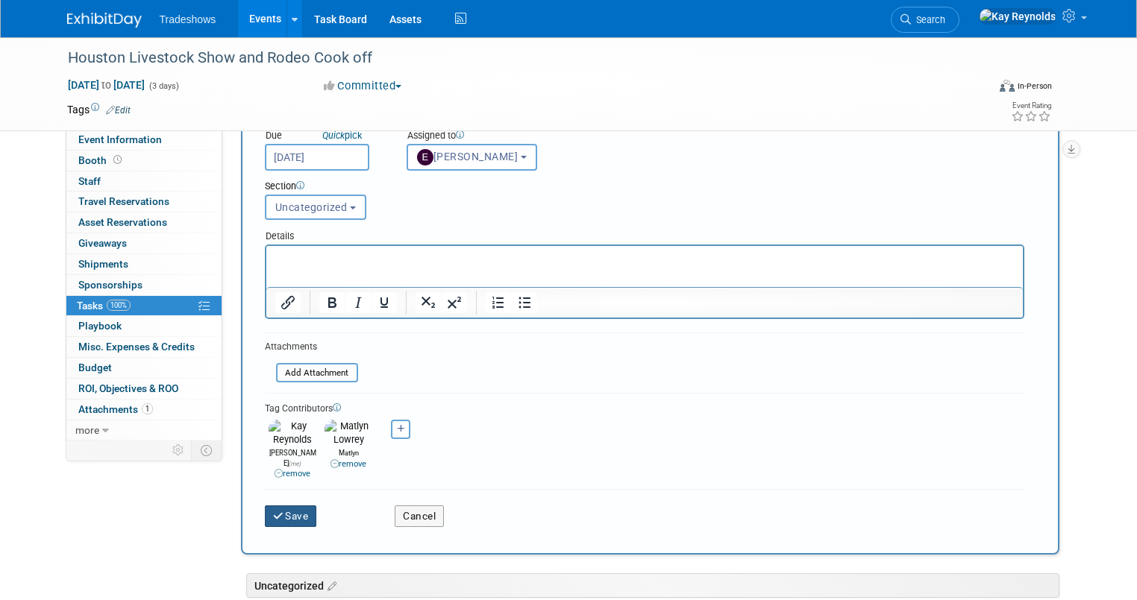
click at [275, 506] on button "Save" at bounding box center [291, 516] width 52 height 21
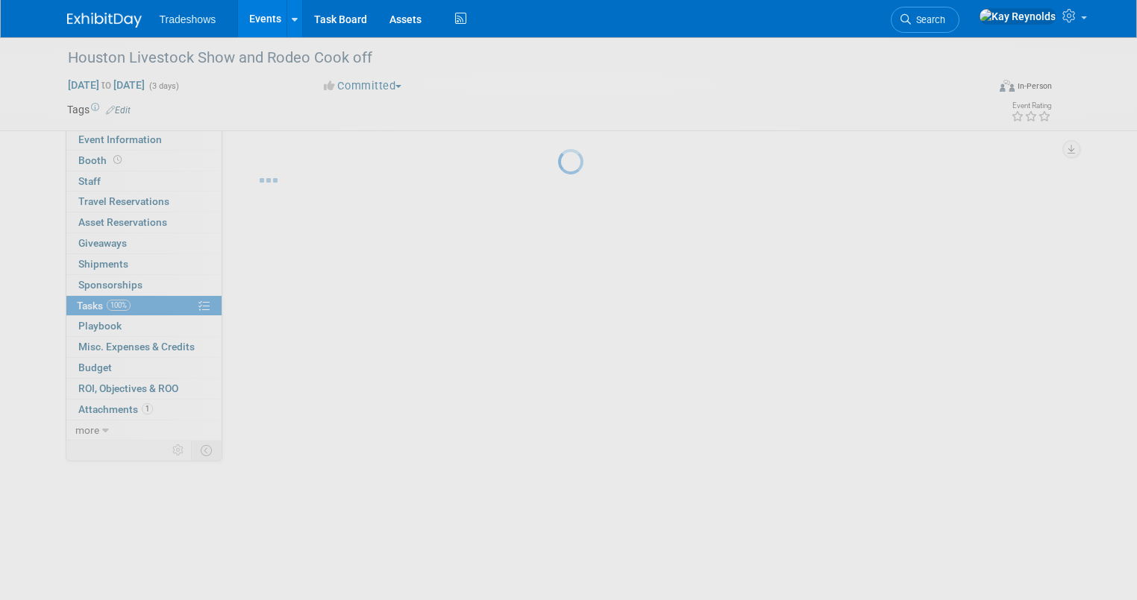
scroll to position [0, 0]
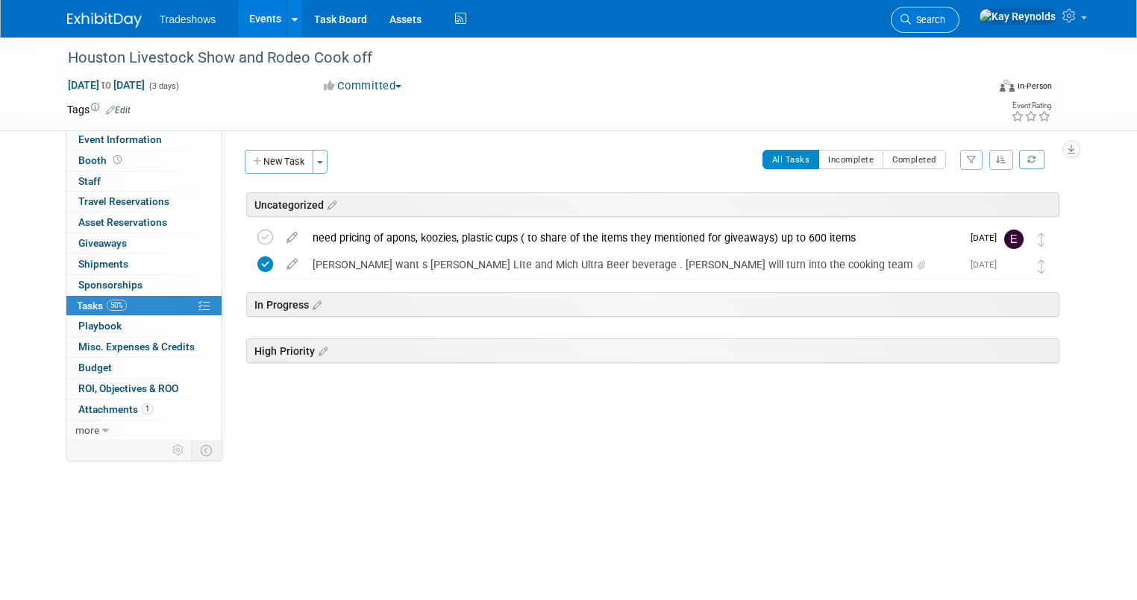
click at [959, 12] on link "Search" at bounding box center [925, 20] width 69 height 26
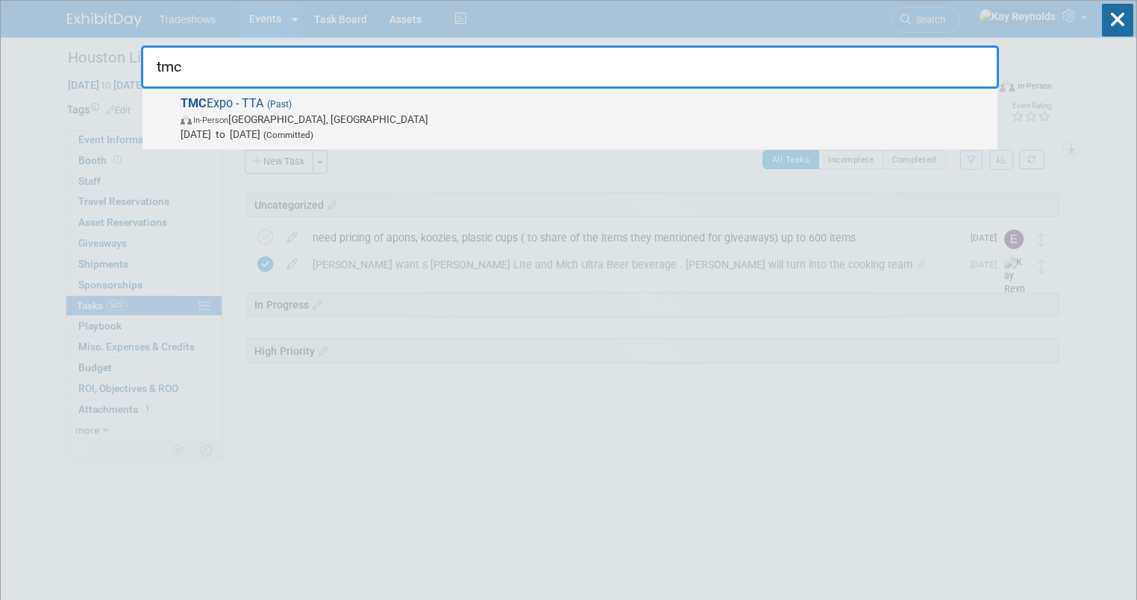
type input "tmc"
click at [224, 101] on span "TMC Expo - TTA (Past) In-Person Nashville, TN Mar 10, 2025 to Mar 13, 2025 (Com…" at bounding box center [583, 118] width 814 height 45
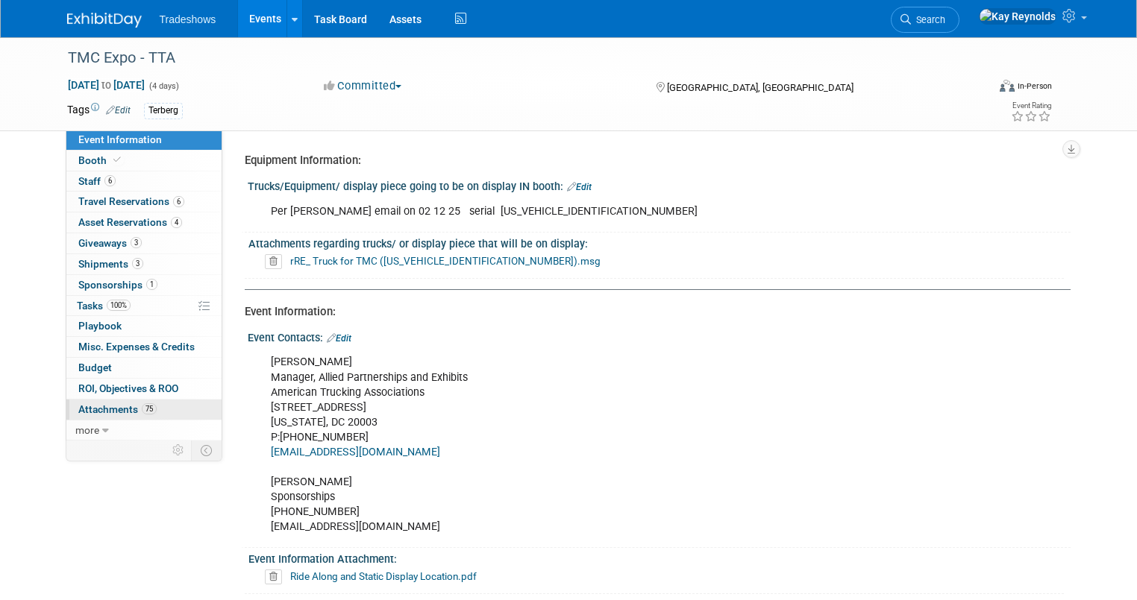
click at [175, 409] on link "75 Attachments 75" at bounding box center [143, 410] width 155 height 20
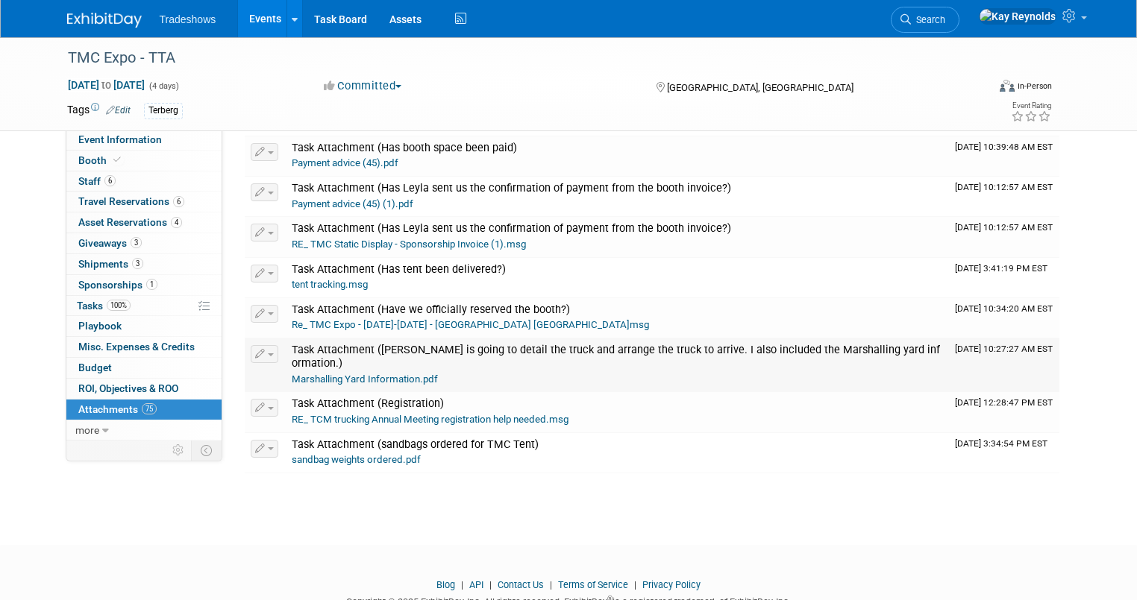
scroll to position [3109, 0]
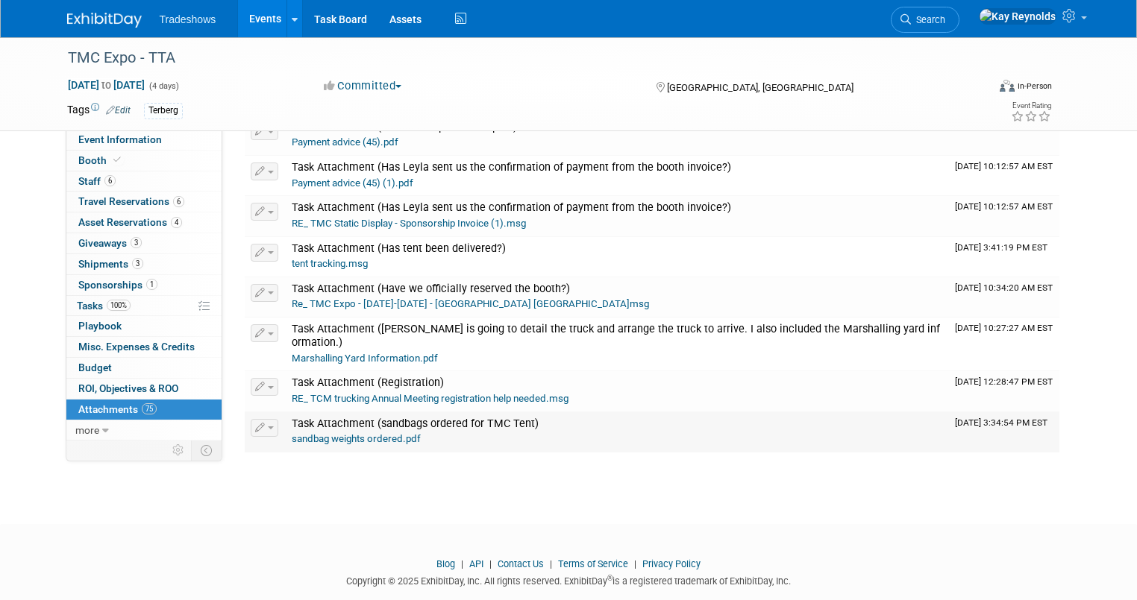
click at [359, 418] on span "Task Attachment (sandbags ordered for TMC Tent)" at bounding box center [415, 424] width 247 height 13
click at [302, 433] on link "sandbag weights ordered.pdf" at bounding box center [356, 438] width 129 height 11
click at [87, 362] on span "Budget" at bounding box center [95, 368] width 34 height 12
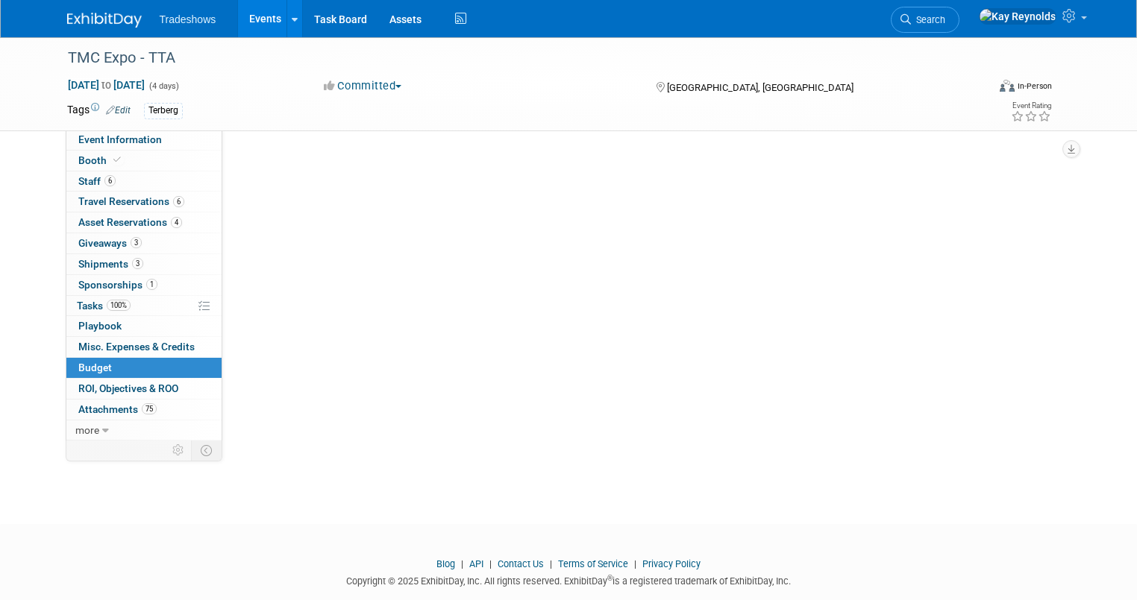
scroll to position [0, 0]
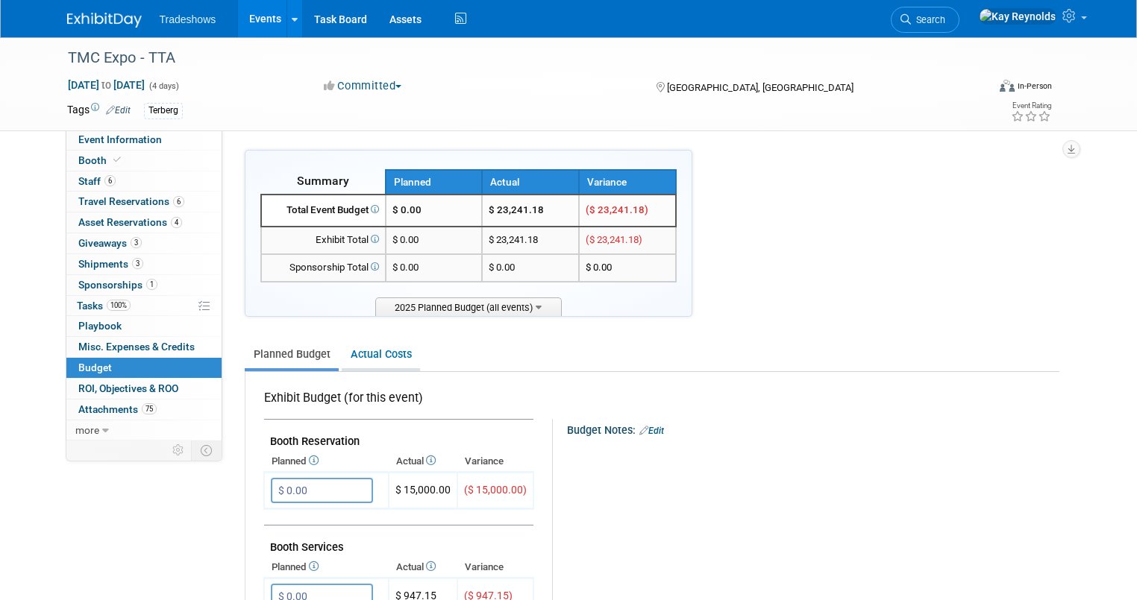
click at [355, 352] on link "Actual Costs" at bounding box center [381, 355] width 78 height 28
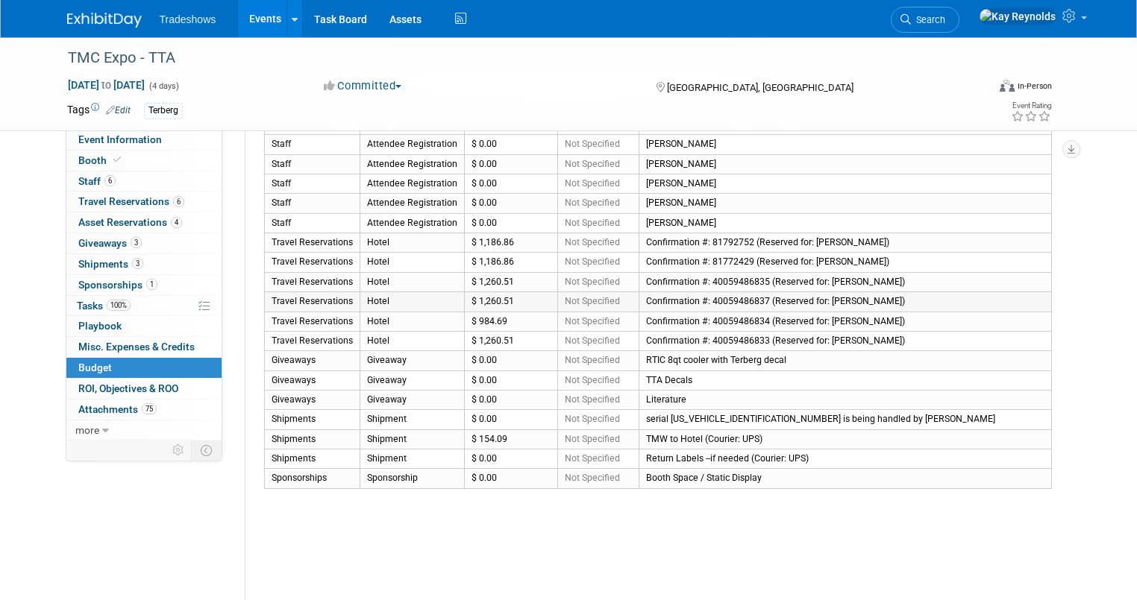
scroll to position [477, 0]
click at [945, 15] on span "Search" at bounding box center [928, 19] width 34 height 11
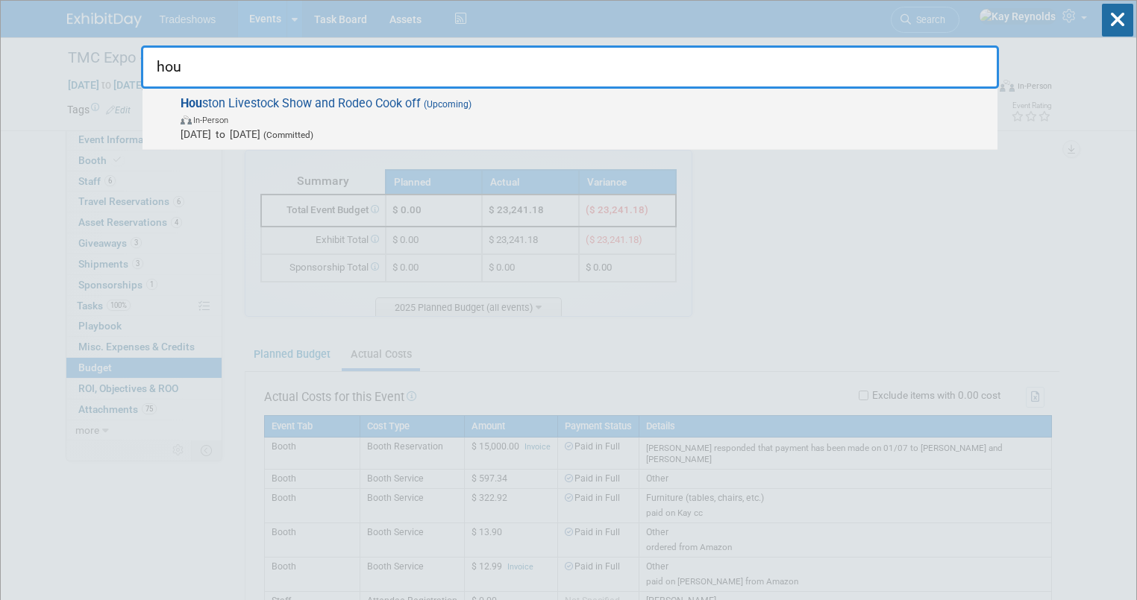
type input "hou"
click at [310, 119] on span "In-Person" at bounding box center [584, 119] width 809 height 15
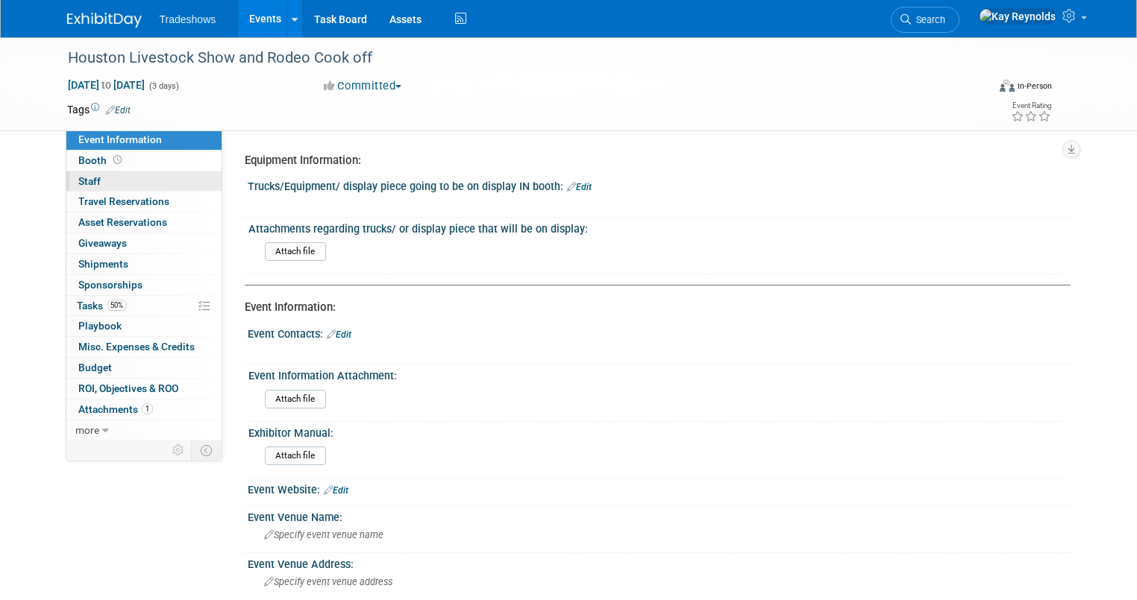
click at [98, 178] on link "0 Staff 0" at bounding box center [143, 182] width 155 height 20
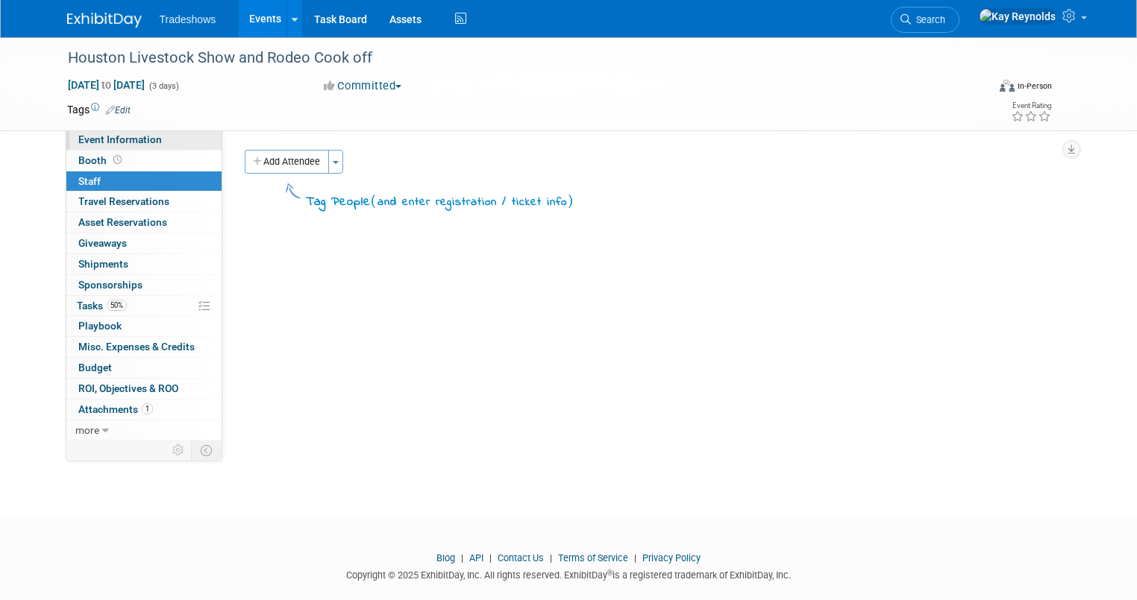
click at [110, 139] on span "Event Information" at bounding box center [120, 140] width 84 height 12
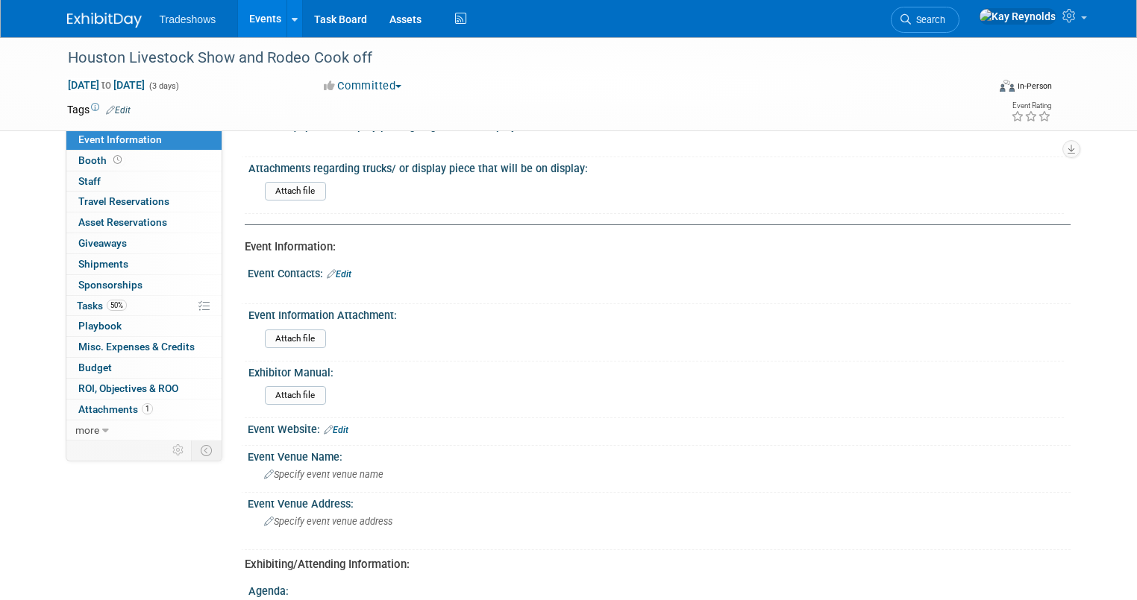
scroll to position [60, 0]
click at [327, 270] on link "Edit" at bounding box center [339, 275] width 25 height 10
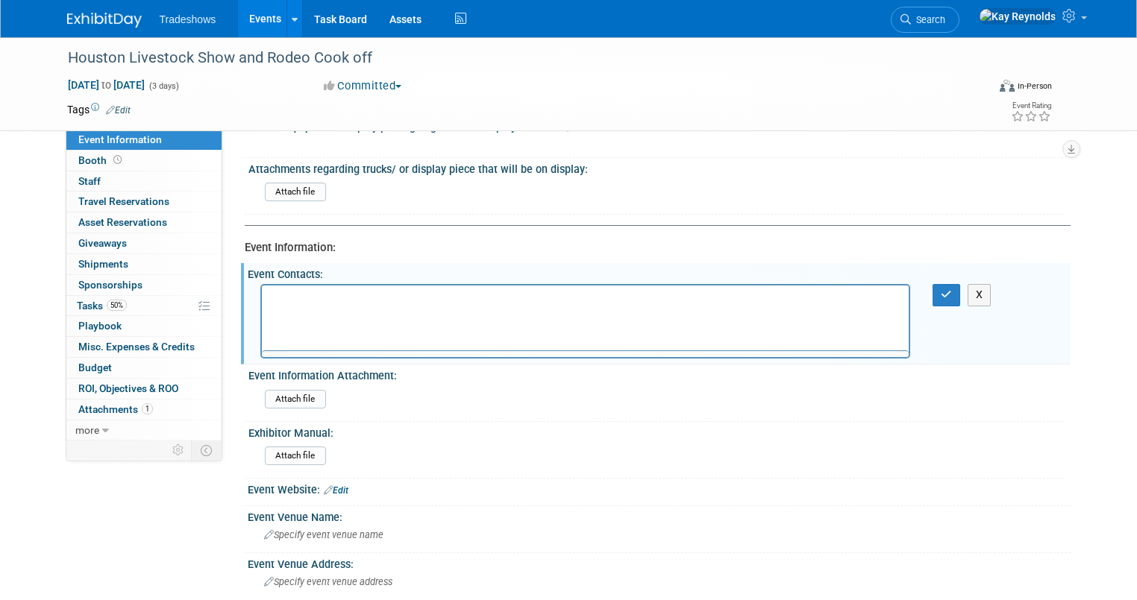
scroll to position [0, 0]
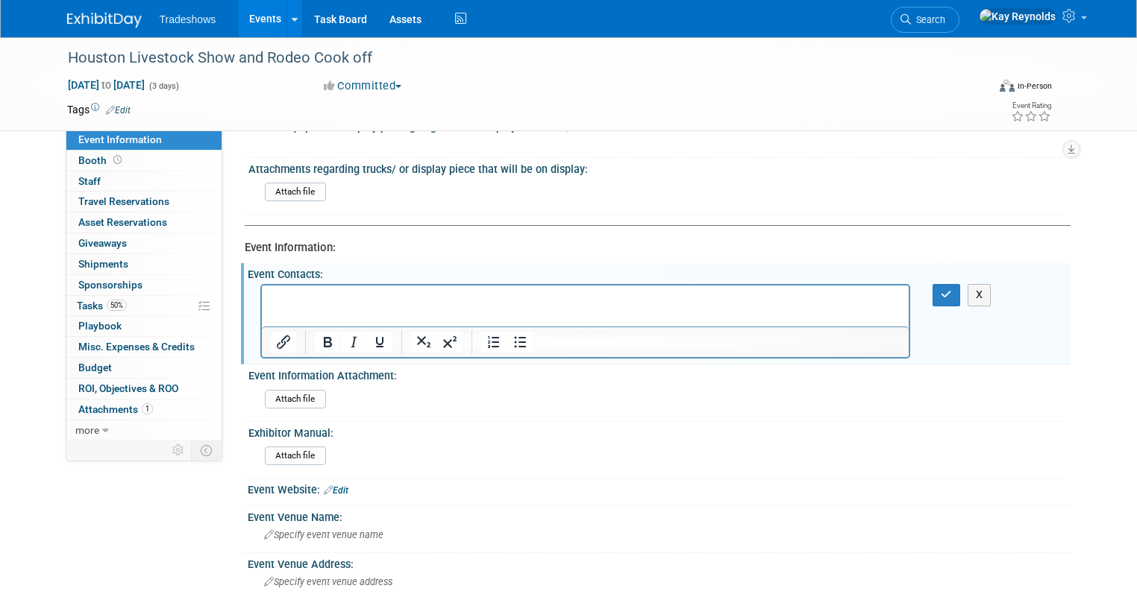
click at [272, 290] on html at bounding box center [584, 296] width 647 height 21
click at [507, 304] on p "[PERSON_NAME] Phone [PHONE_NUMBER] email is" at bounding box center [585, 299] width 630 height 15
click at [649, 292] on p "[PERSON_NAME] Phone [PHONE_NUMBER] email is [EMAIL_ADDRESS][DOMAIN_NAME]" at bounding box center [585, 299] width 630 height 15
